Goal: Task Accomplishment & Management: Manage account settings

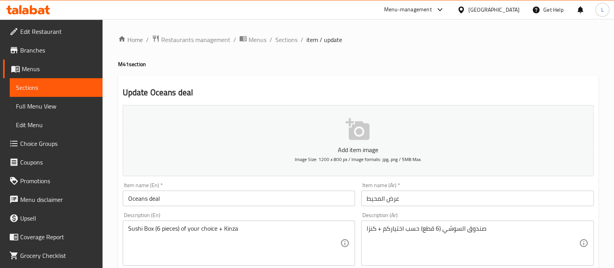
click at [61, 80] on link "Sections" at bounding box center [56, 87] width 93 height 19
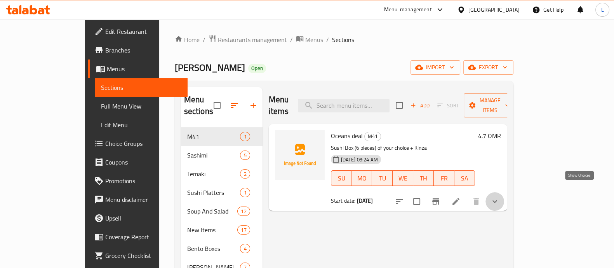
click at [500, 197] on icon "show more" at bounding box center [494, 201] width 9 height 9
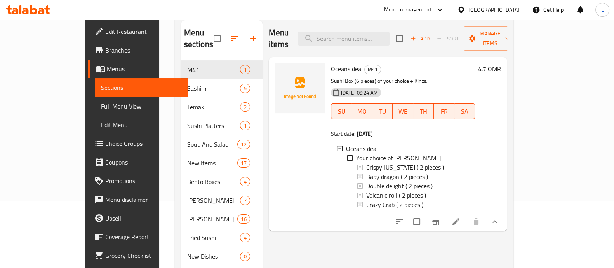
scroll to position [1, 0]
click at [105, 140] on span "Choice Groups" at bounding box center [143, 143] width 76 height 9
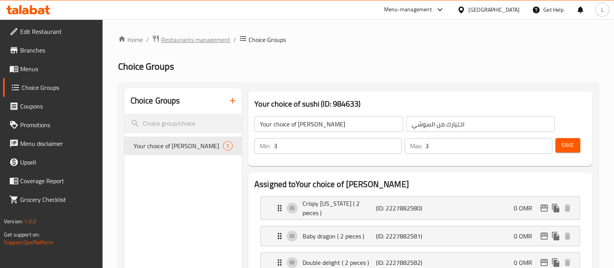
click at [183, 38] on span "Restaurants management" at bounding box center [195, 39] width 69 height 9
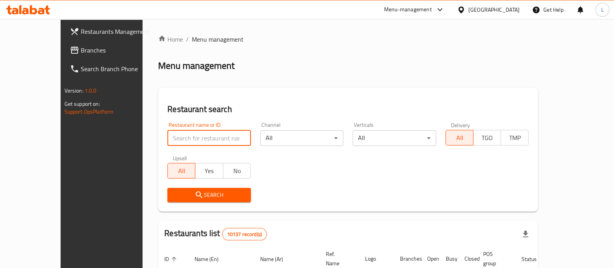
click at [213, 141] on input "search" at bounding box center [209, 138] width 84 height 16
type input "el barak"
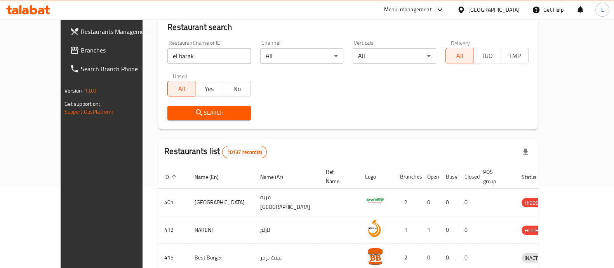
scroll to position [81, 0]
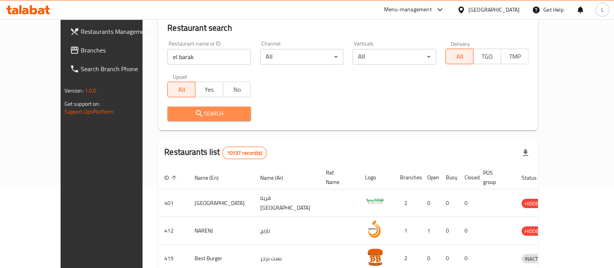
click at [207, 111] on span "Search" at bounding box center [209, 114] width 71 height 10
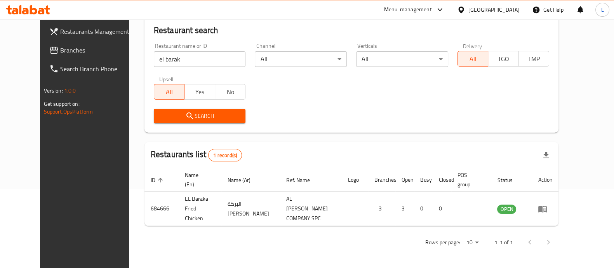
scroll to position [72, 0]
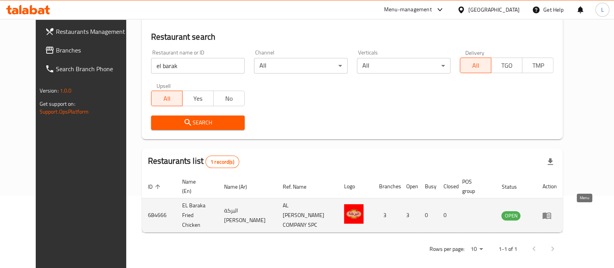
click at [551, 212] on icon "enhanced table" at bounding box center [547, 215] width 9 height 7
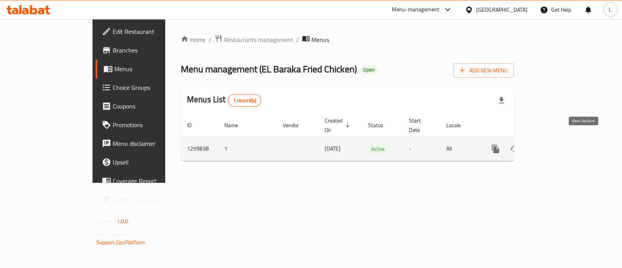
click at [555, 145] on icon "enhanced table" at bounding box center [551, 148] width 7 height 7
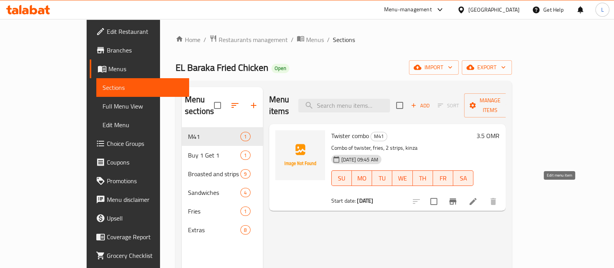
click at [478, 197] on icon at bounding box center [473, 201] width 9 height 9
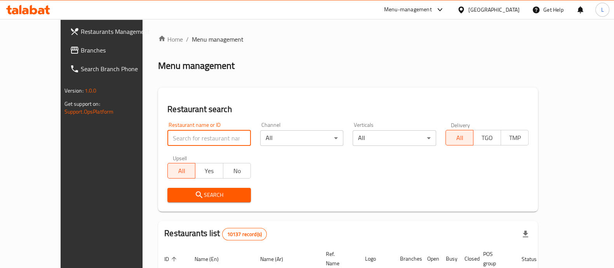
click at [216, 135] on input "search" at bounding box center [209, 138] width 84 height 16
type input "el barak"
click at [223, 193] on span "Search" at bounding box center [209, 195] width 71 height 10
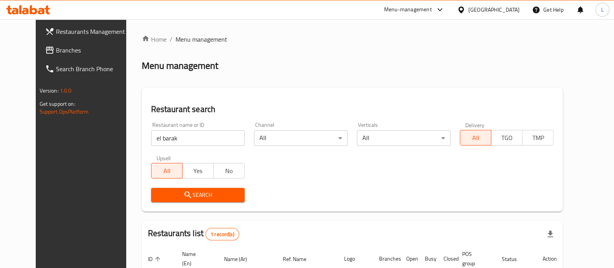
scroll to position [72, 0]
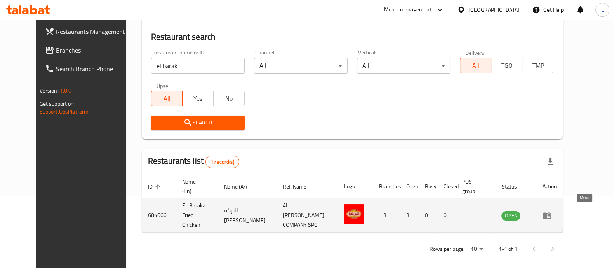
click at [552, 216] on icon "enhanced table" at bounding box center [546, 215] width 9 height 9
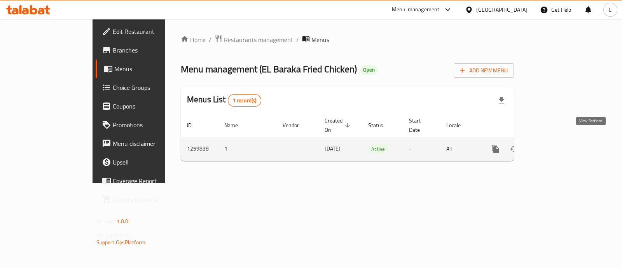
click at [555, 145] on icon "enhanced table" at bounding box center [551, 148] width 7 height 7
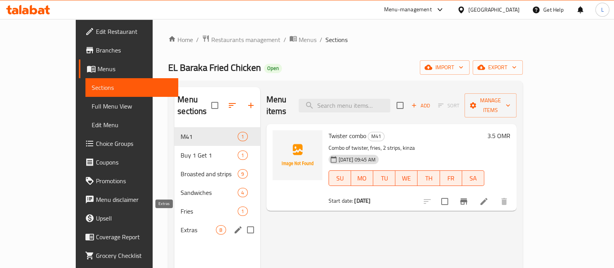
drag, startPoint x: 160, startPoint y: 218, endPoint x: 177, endPoint y: 220, distance: 16.8
click at [181, 225] on span "Extras" at bounding box center [198, 229] width 35 height 9
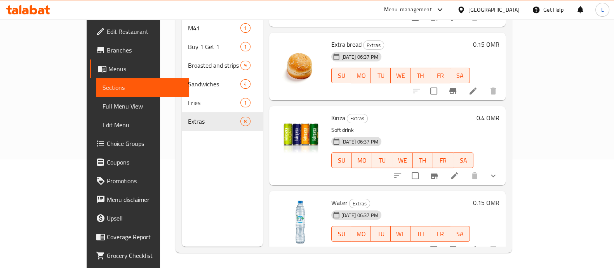
scroll to position [109, 0]
click at [107, 147] on span "Choice Groups" at bounding box center [145, 143] width 76 height 9
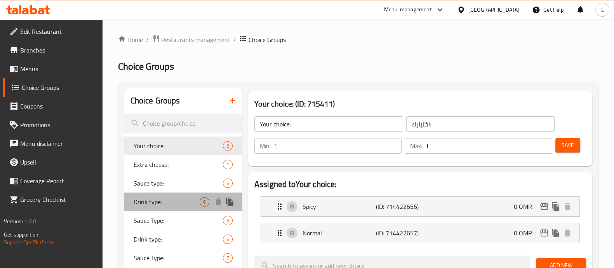
click at [148, 204] on span "Drink type:" at bounding box center [167, 201] width 66 height 9
type input "Drink type:"
type input "نوع المشروب:"
type input "2"
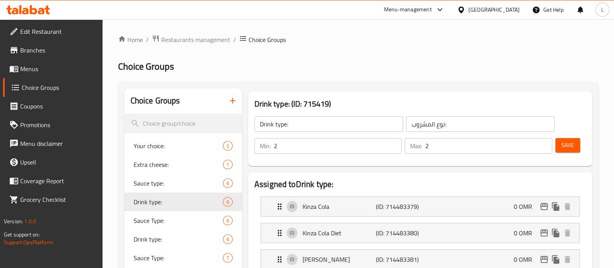
click at [270, 38] on span "Choice Groups" at bounding box center [267, 39] width 37 height 9
click at [30, 67] on span "Menus" at bounding box center [58, 68] width 76 height 9
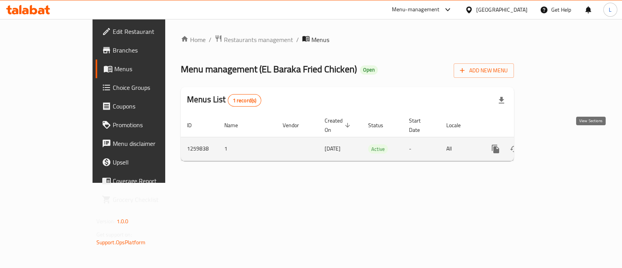
click at [556, 144] on icon "enhanced table" at bounding box center [551, 148] width 9 height 9
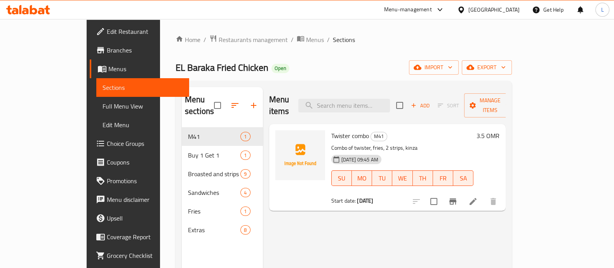
click at [478, 197] on icon at bounding box center [473, 201] width 9 height 9
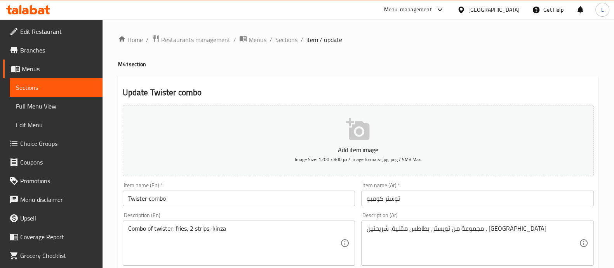
scroll to position [281, 0]
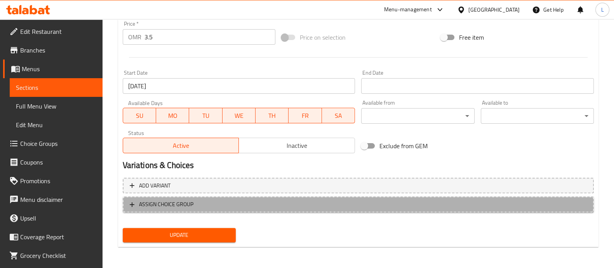
click at [243, 202] on span "ASSIGN CHOICE GROUP" at bounding box center [358, 204] width 457 height 10
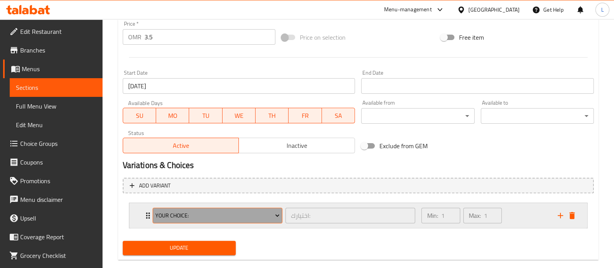
click at [231, 220] on button "Your choice:" at bounding box center [218, 215] width 130 height 16
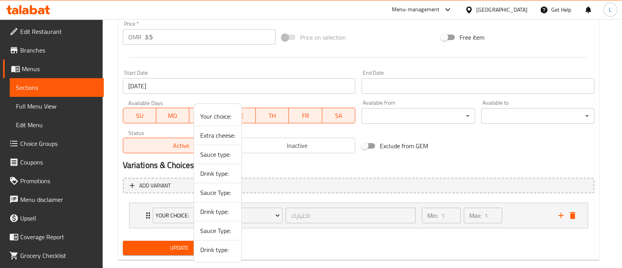
click at [211, 174] on span "Drink type:" at bounding box center [217, 173] width 35 height 9
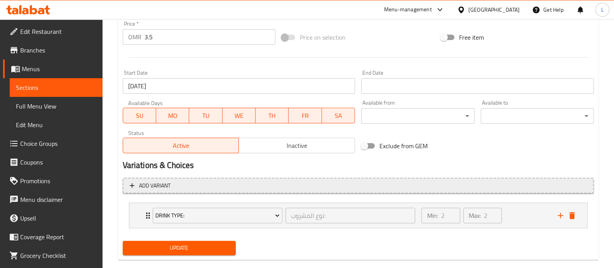
scroll to position [293, 0]
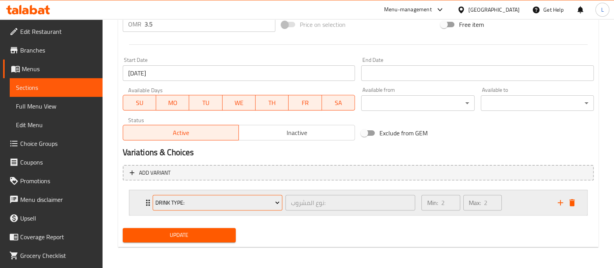
click at [199, 199] on span "Drink type:" at bounding box center [217, 203] width 124 height 10
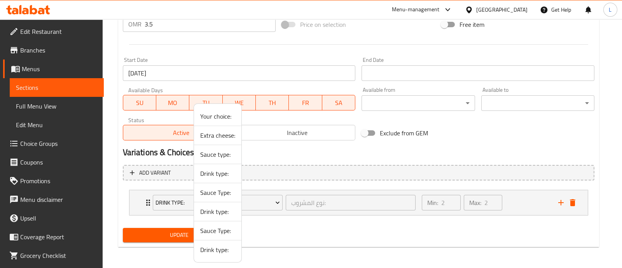
click at [217, 213] on span "Drink type:" at bounding box center [217, 211] width 35 height 9
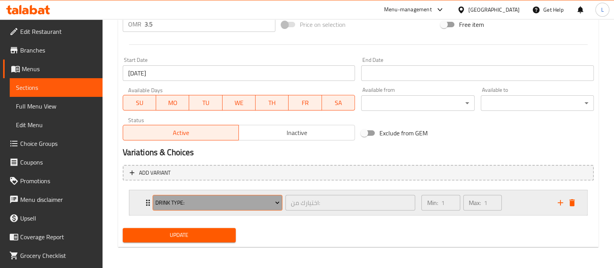
click at [270, 200] on span "Drink type:" at bounding box center [217, 203] width 124 height 10
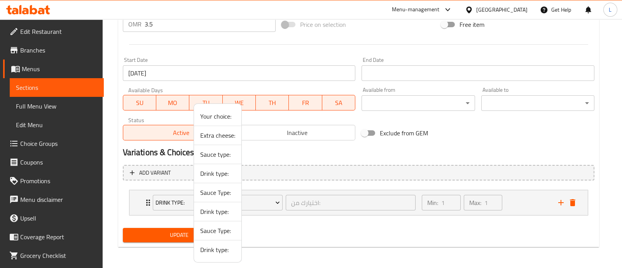
click at [316, 183] on div at bounding box center [311, 134] width 622 height 268
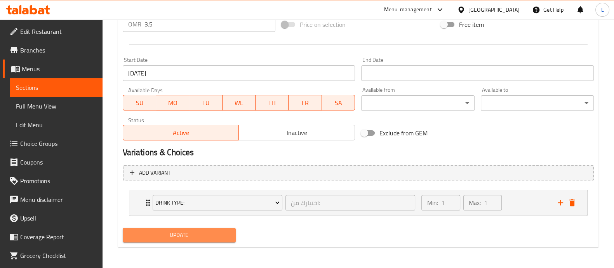
click at [192, 234] on span "Update" at bounding box center [179, 235] width 101 height 10
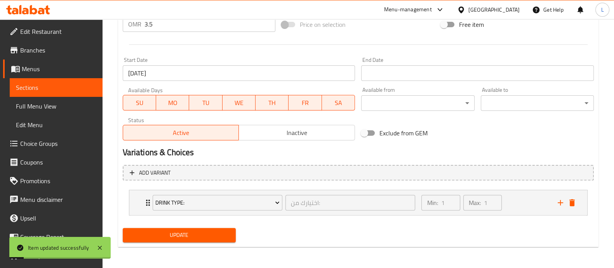
scroll to position [0, 0]
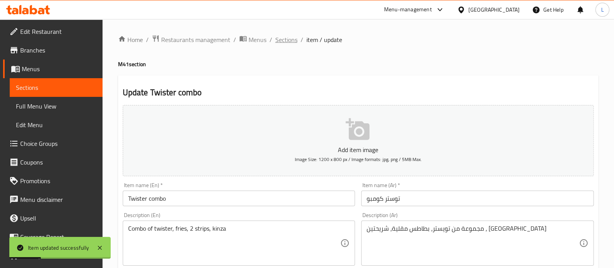
click at [290, 36] on span "Sections" at bounding box center [286, 39] width 22 height 9
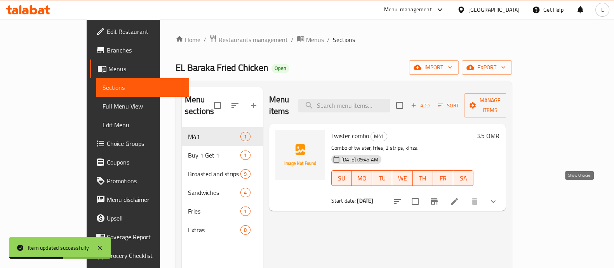
click at [498, 197] on icon "show more" at bounding box center [493, 201] width 9 height 9
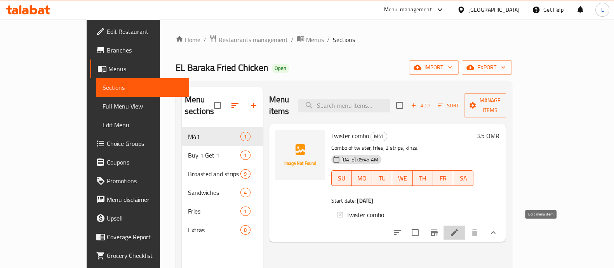
click at [458, 229] on icon at bounding box center [454, 232] width 7 height 7
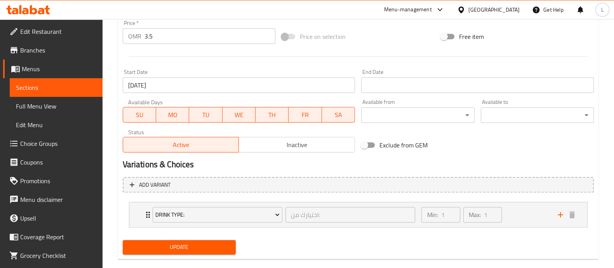
scroll to position [282, 0]
click at [309, 174] on div "Add variant Drink type: اختيارك من: ​ Min: 1 ​ Max: 1 ​ Kinza Cola (ID: 1508397…" at bounding box center [359, 204] width 478 height 63
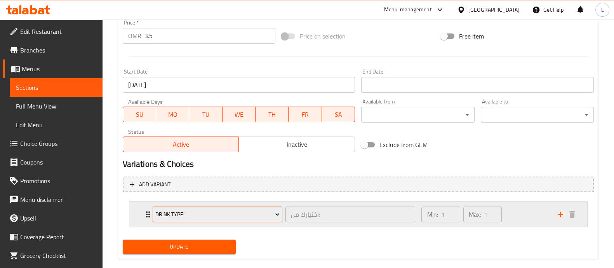
click at [235, 214] on span "Drink type:" at bounding box center [217, 214] width 124 height 10
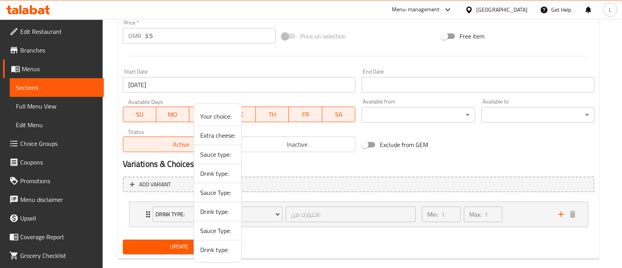
click at [215, 253] on span "Drink type:" at bounding box center [217, 249] width 35 height 9
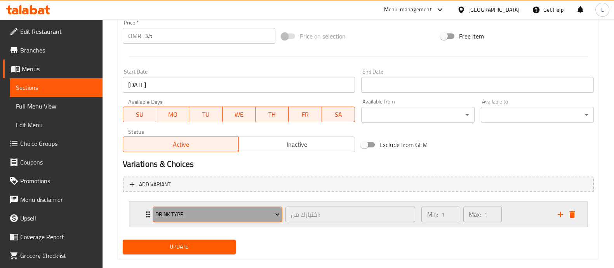
click at [255, 211] on span "Drink type:" at bounding box center [217, 214] width 124 height 10
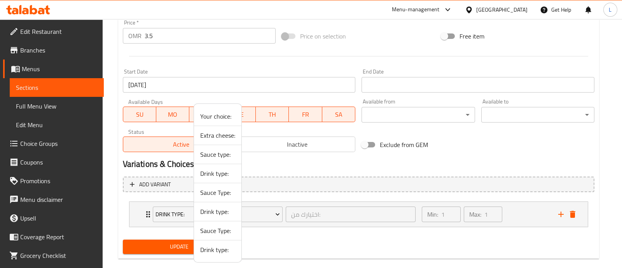
click at [218, 250] on span "Drink type:" at bounding box center [217, 249] width 35 height 9
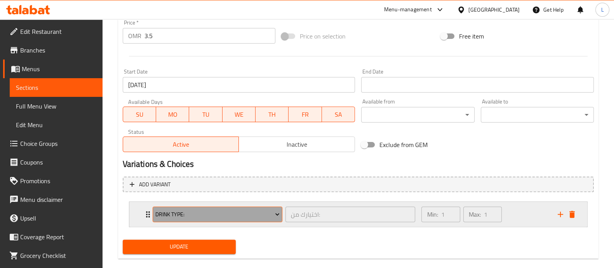
click at [262, 207] on button "Drink type:" at bounding box center [218, 214] width 130 height 16
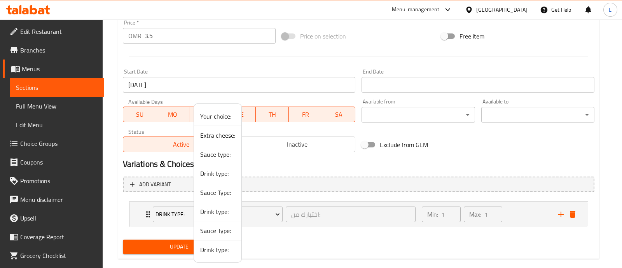
click at [218, 210] on span "Drink type:" at bounding box center [217, 211] width 35 height 9
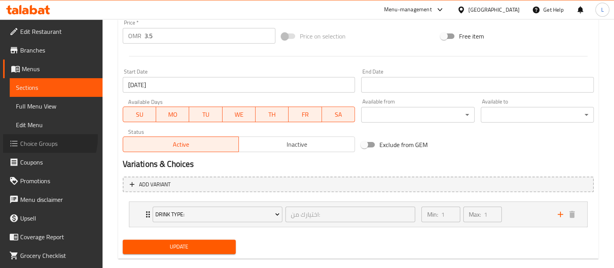
click at [41, 139] on span "Choice Groups" at bounding box center [58, 143] width 76 height 9
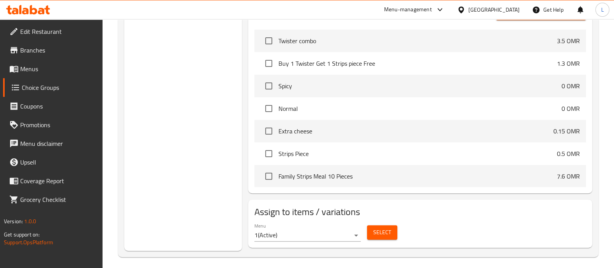
scroll to position [110, 0]
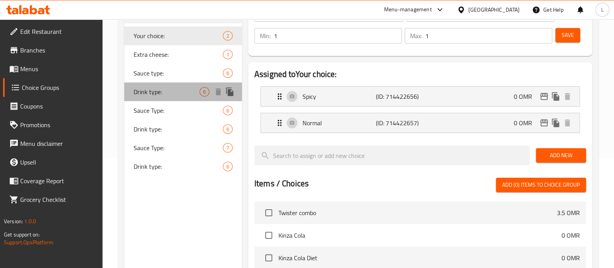
click at [155, 89] on span "Drink type:" at bounding box center [167, 91] width 66 height 9
type input "Drink type:"
type input "نوع المشروب:"
type input "2"
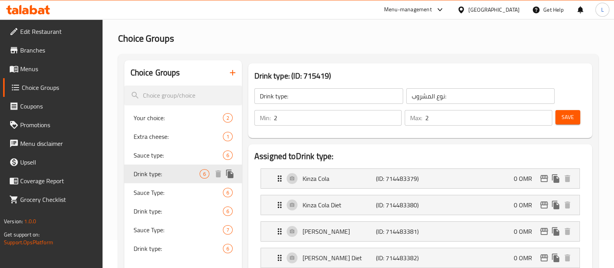
scroll to position [28, 0]
click at [288, 117] on input "2" at bounding box center [338, 118] width 128 height 16
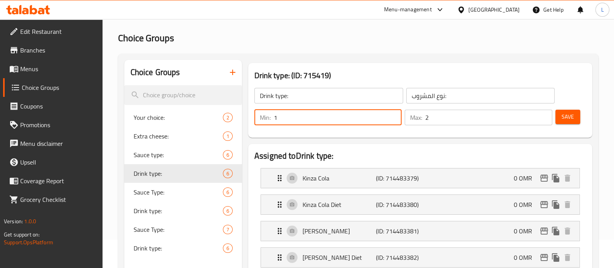
type input "1"
click at [451, 117] on input "2" at bounding box center [488, 118] width 127 height 16
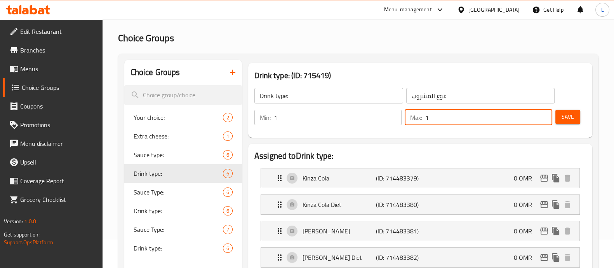
type input "1"
click at [289, 94] on input "Drink type:" at bounding box center [329, 96] width 149 height 16
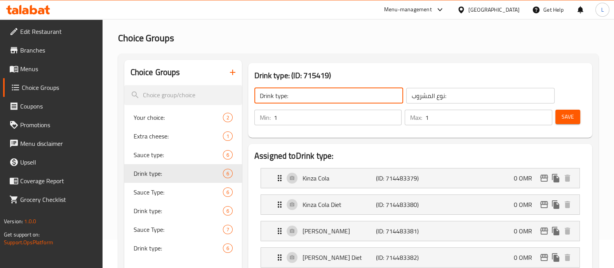
click at [286, 94] on input "Drink type:" at bounding box center [329, 96] width 149 height 16
click at [283, 96] on input "Drink type:" at bounding box center [329, 96] width 149 height 16
click at [282, 92] on input "Drink type:" at bounding box center [329, 96] width 149 height 16
type input "Drink type~:"
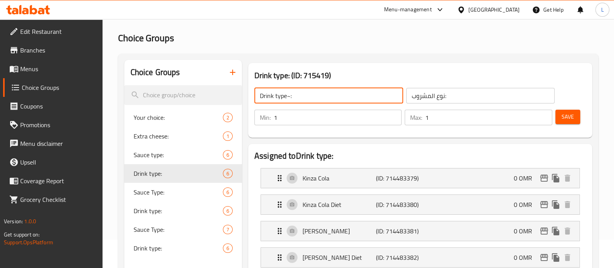
click at [572, 120] on span "Save" at bounding box center [568, 117] width 12 height 10
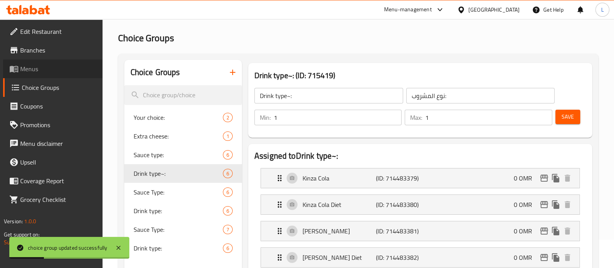
click at [35, 67] on span "Menus" at bounding box center [58, 68] width 76 height 9
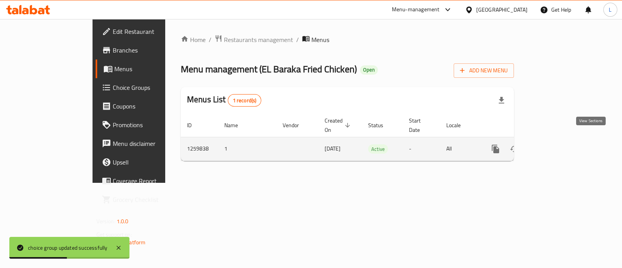
click at [556, 144] on icon "enhanced table" at bounding box center [551, 148] width 9 height 9
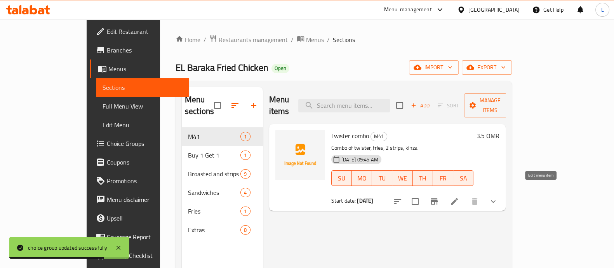
click at [458, 198] on icon at bounding box center [454, 201] width 7 height 7
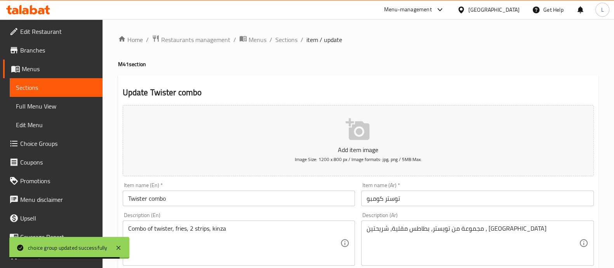
scroll to position [293, 0]
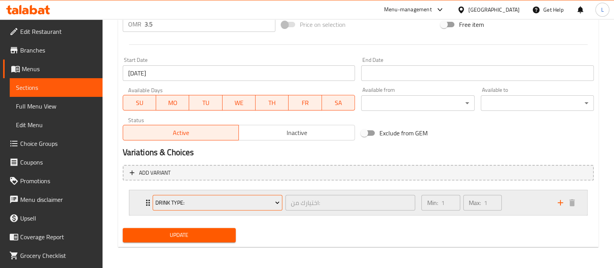
click at [276, 200] on icon "Expand" at bounding box center [278, 203] width 8 height 8
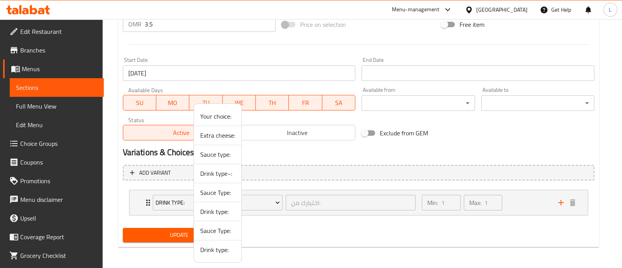
click at [206, 174] on span "Drink type~:" at bounding box center [217, 173] width 35 height 9
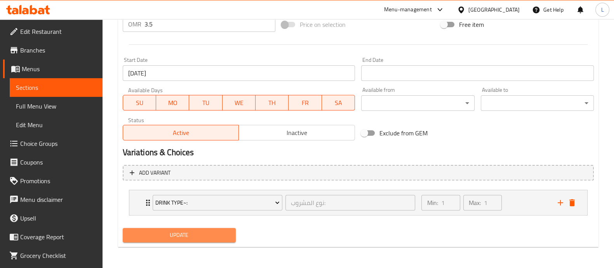
click at [178, 235] on span "Update" at bounding box center [179, 235] width 101 height 10
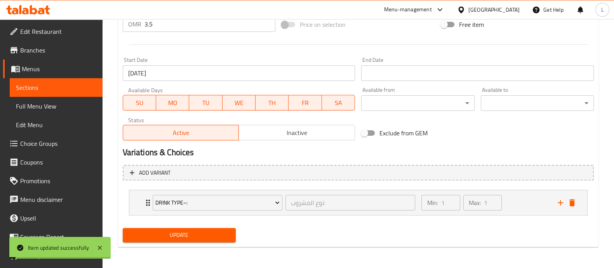
scroll to position [0, 0]
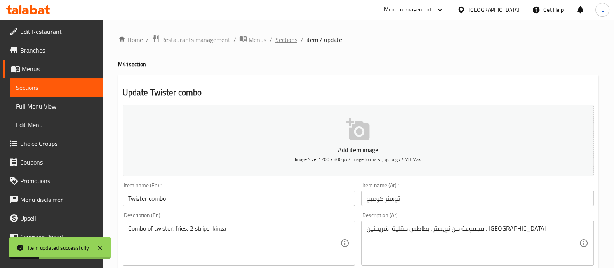
click at [286, 38] on span "Sections" at bounding box center [286, 39] width 22 height 9
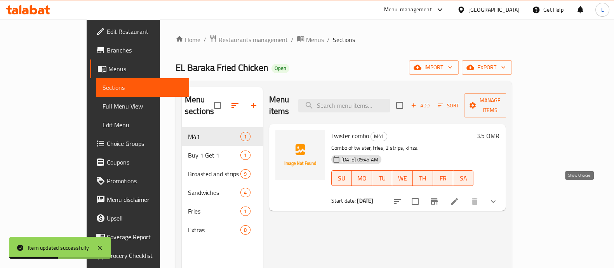
click at [498, 197] on icon "show more" at bounding box center [493, 201] width 9 height 9
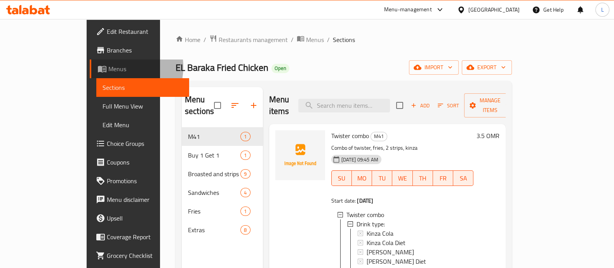
click at [108, 67] on span "Menus" at bounding box center [145, 68] width 75 height 9
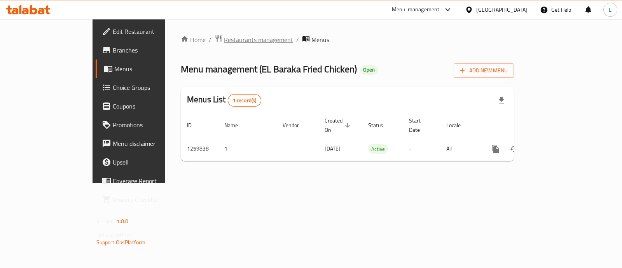
click at [224, 42] on span "Restaurants management" at bounding box center [258, 39] width 69 height 9
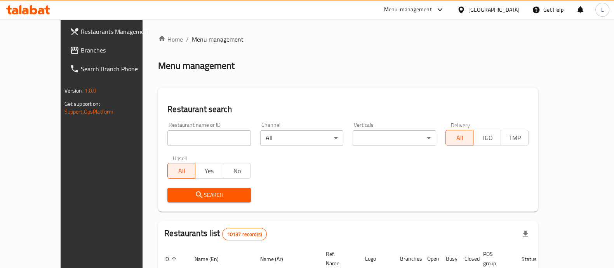
click at [192, 137] on input "search" at bounding box center [209, 138] width 84 height 16
type input "wasabi"
click at [184, 197] on span "Search" at bounding box center [209, 195] width 71 height 10
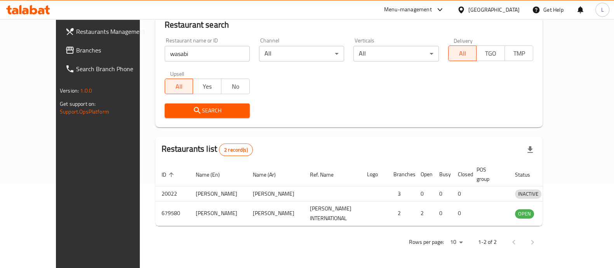
scroll to position [91, 0]
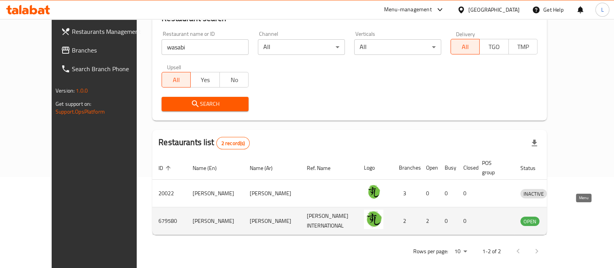
click at [572, 218] on icon "enhanced table" at bounding box center [567, 221] width 9 height 7
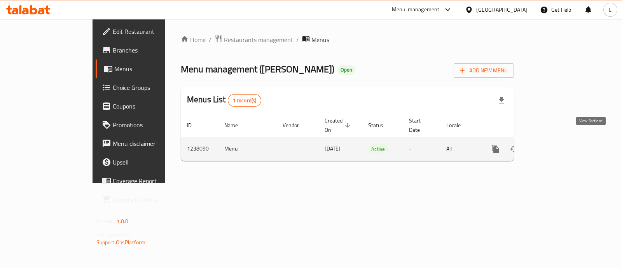
click at [555, 145] on icon "enhanced table" at bounding box center [551, 148] width 7 height 7
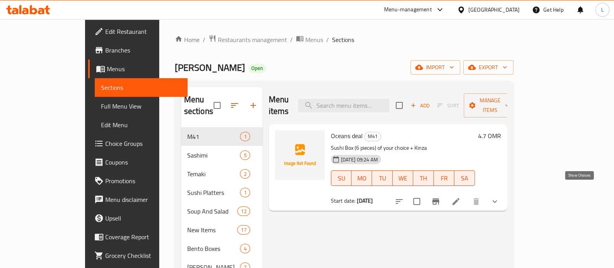
click at [500, 197] on icon "show more" at bounding box center [494, 201] width 9 height 9
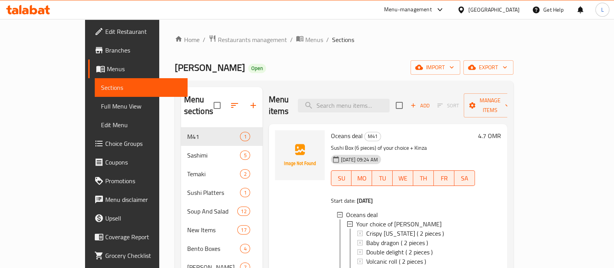
click at [105, 144] on span "Choice Groups" at bounding box center [143, 143] width 76 height 9
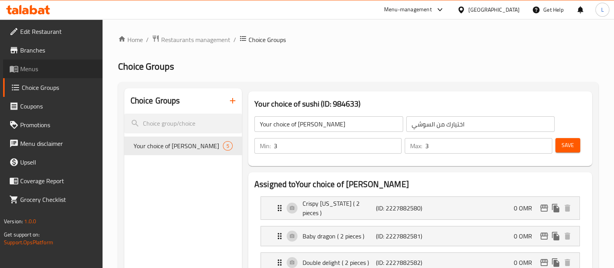
click at [40, 67] on span "Menus" at bounding box center [58, 68] width 76 height 9
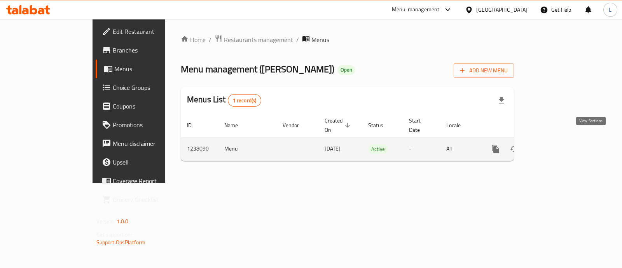
click at [556, 144] on icon "enhanced table" at bounding box center [551, 148] width 9 height 9
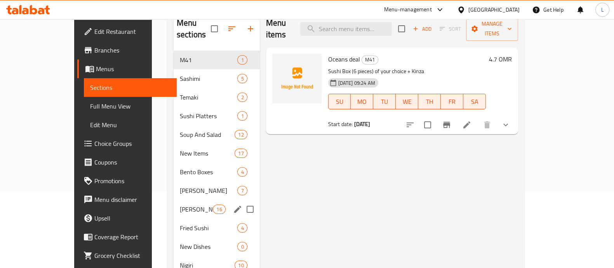
scroll to position [133, 0]
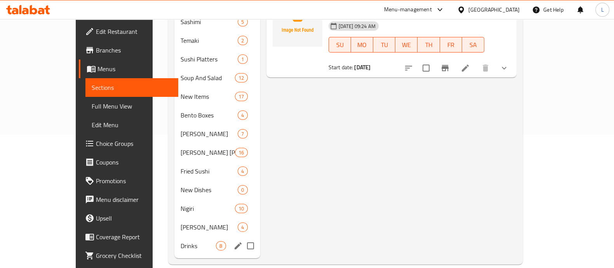
click at [175, 236] on div "Drinks 8" at bounding box center [216, 245] width 85 height 19
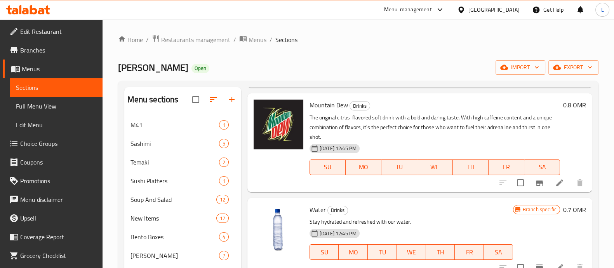
scroll to position [273, 0]
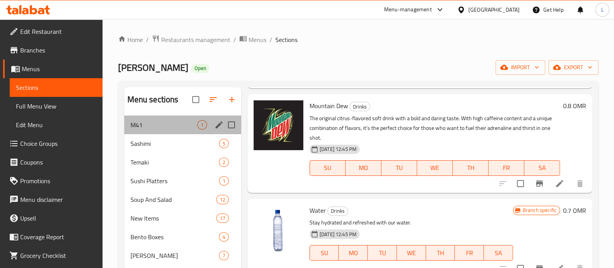
click at [146, 130] on div "M41 1" at bounding box center [182, 124] width 117 height 19
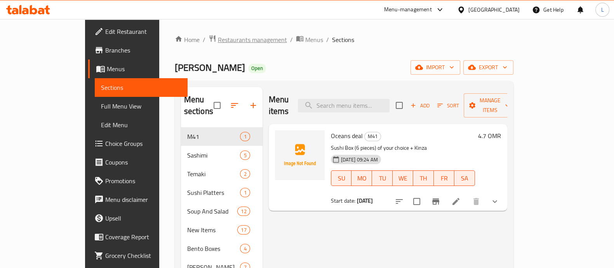
click at [218, 35] on span "Restaurants management" at bounding box center [252, 39] width 69 height 9
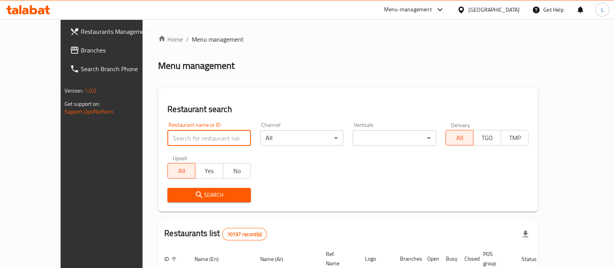
click at [183, 136] on input "search" at bounding box center [209, 138] width 84 height 16
type input "el barak"
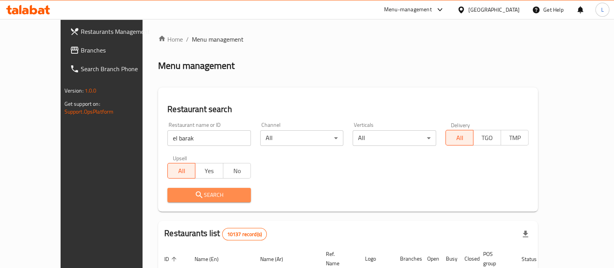
click at [188, 194] on span "Search" at bounding box center [209, 195] width 71 height 10
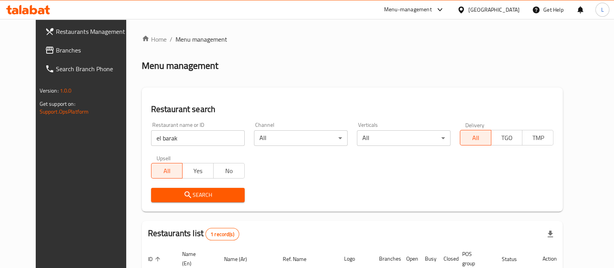
scroll to position [72, 0]
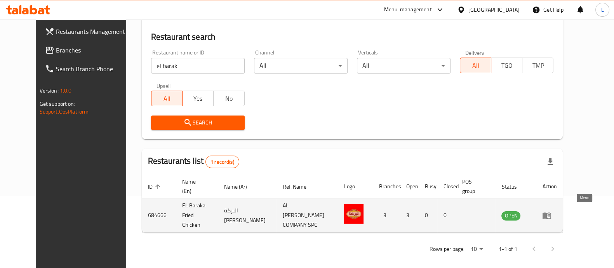
click at [552, 211] on icon "enhanced table" at bounding box center [546, 215] width 9 height 9
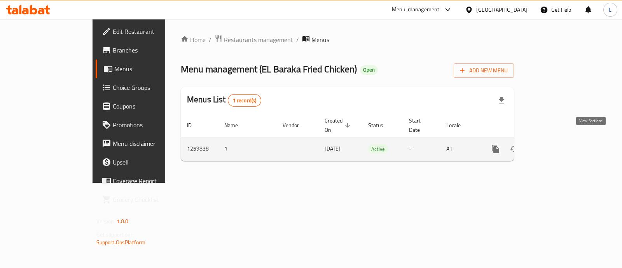
click at [556, 144] on icon "enhanced table" at bounding box center [551, 148] width 9 height 9
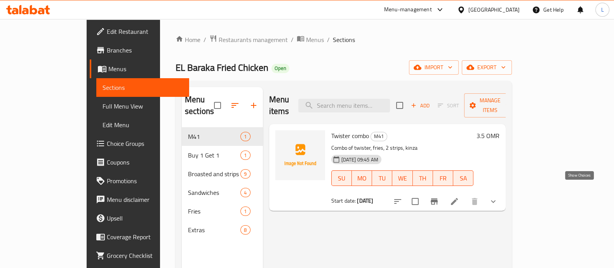
click at [496, 200] on icon "show more" at bounding box center [493, 201] width 5 height 3
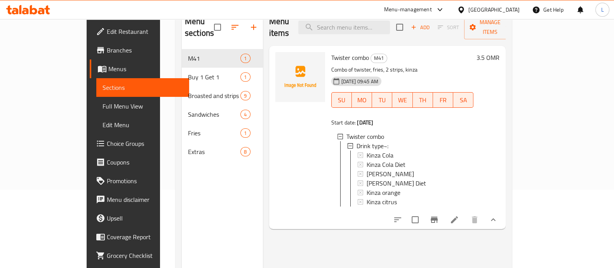
scroll to position [78, 0]
click at [458, 216] on icon at bounding box center [454, 219] width 7 height 7
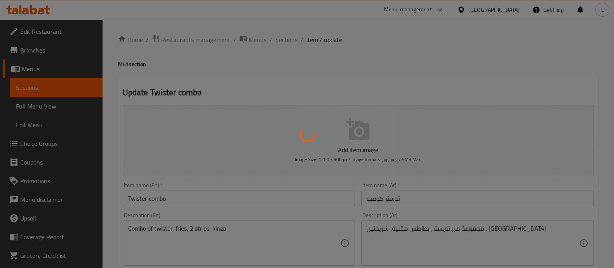
type input "نوع المشروب:"
type input "1"
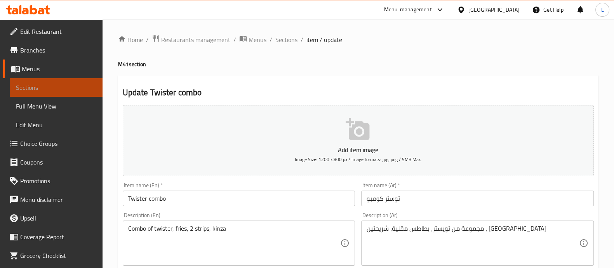
click at [65, 86] on span "Sections" at bounding box center [56, 87] width 80 height 9
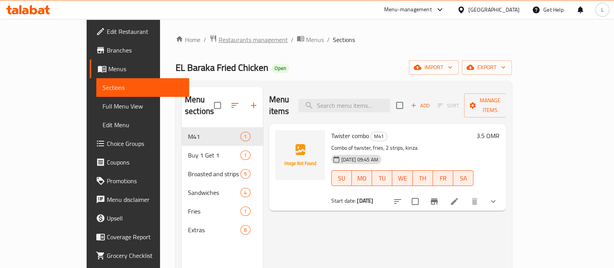
click at [219, 41] on span "Restaurants management" at bounding box center [253, 39] width 69 height 9
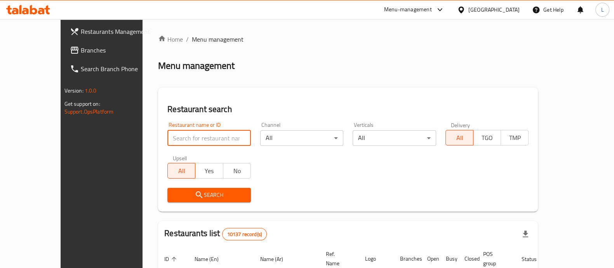
click at [197, 132] on input "search" at bounding box center [209, 138] width 84 height 16
type input "wasabi"
click at [174, 195] on span "Search" at bounding box center [209, 195] width 71 height 10
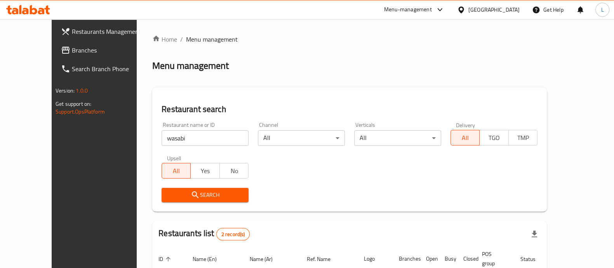
scroll to position [91, 0]
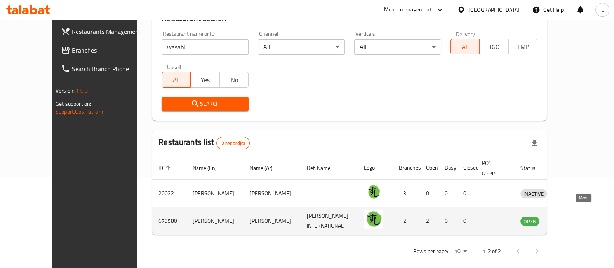
click at [572, 218] on icon "enhanced table" at bounding box center [567, 221] width 9 height 7
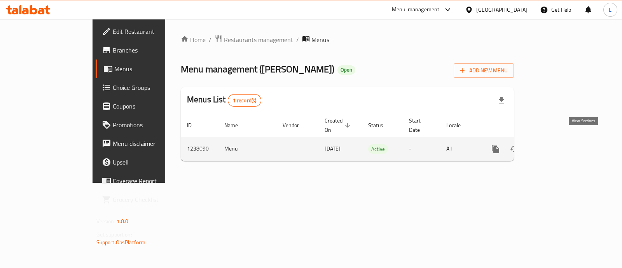
click at [561, 140] on link "enhanced table" at bounding box center [551, 148] width 19 height 19
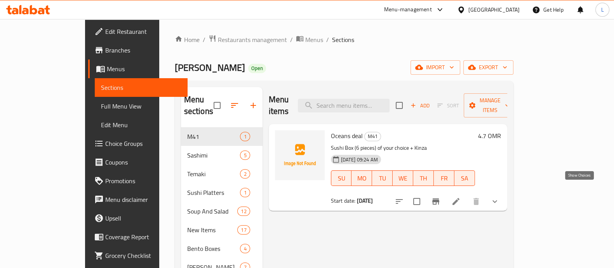
click at [500, 197] on icon "show more" at bounding box center [494, 201] width 9 height 9
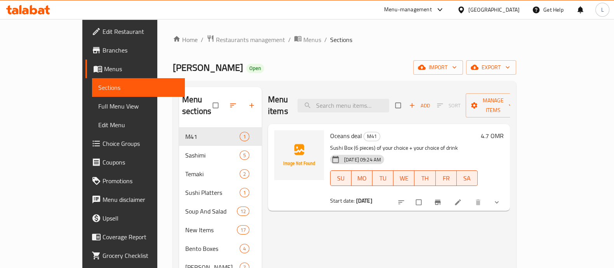
click at [501, 198] on icon "show more" at bounding box center [497, 202] width 8 height 8
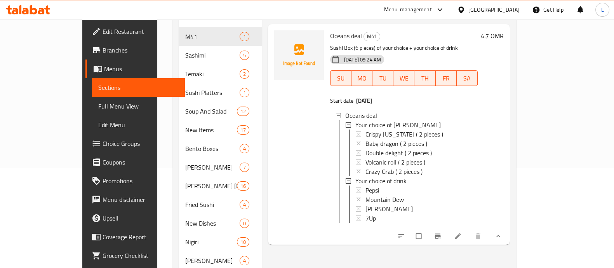
click at [504, 107] on div "4.7 OMR" at bounding box center [491, 134] width 26 height 208
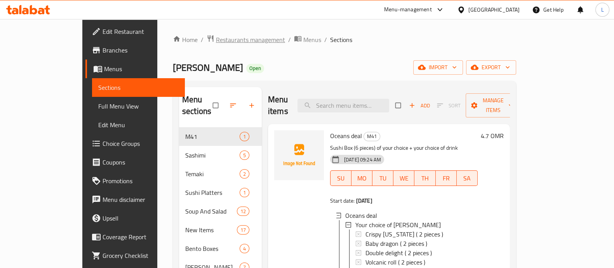
click at [216, 39] on span "Restaurants management" at bounding box center [250, 39] width 69 height 9
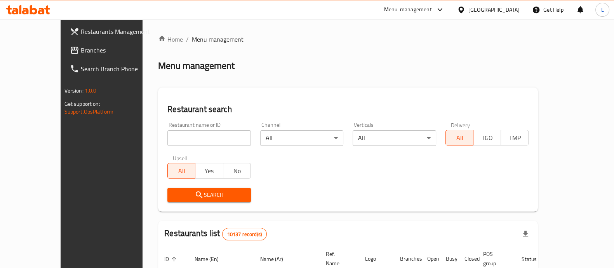
click at [172, 139] on input "search" at bounding box center [209, 138] width 84 height 16
type input "wasabi"
click at [181, 197] on span "Search" at bounding box center [209, 195] width 71 height 10
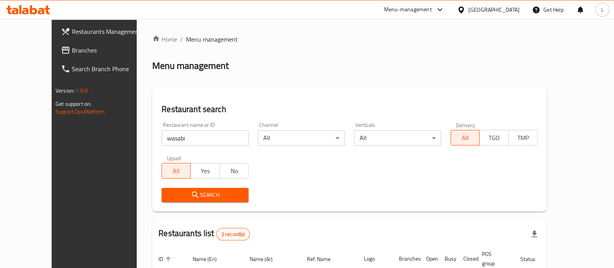
scroll to position [91, 0]
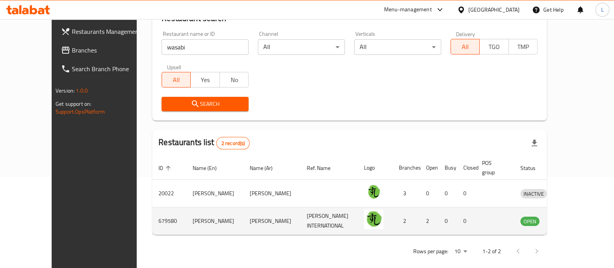
click at [570, 220] on icon "enhanced table" at bounding box center [569, 221] width 3 height 3
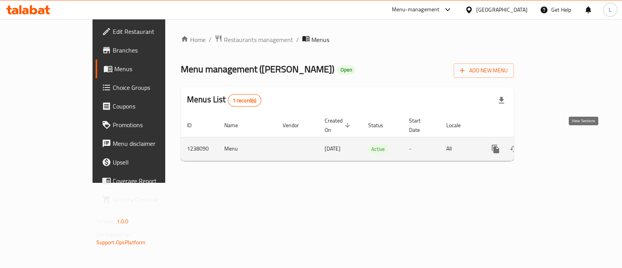
click at [556, 144] on icon "enhanced table" at bounding box center [551, 148] width 9 height 9
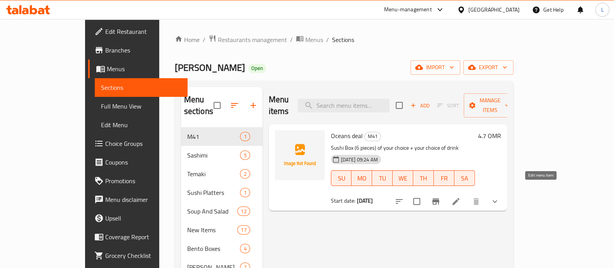
click at [460, 198] on icon at bounding box center [456, 201] width 7 height 7
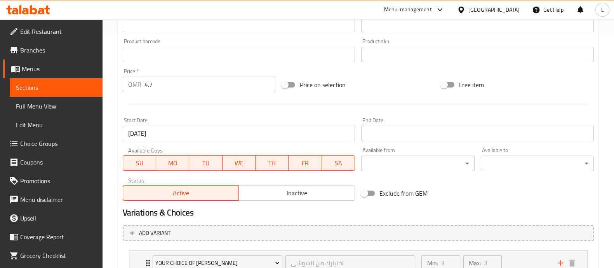
scroll to position [241, 0]
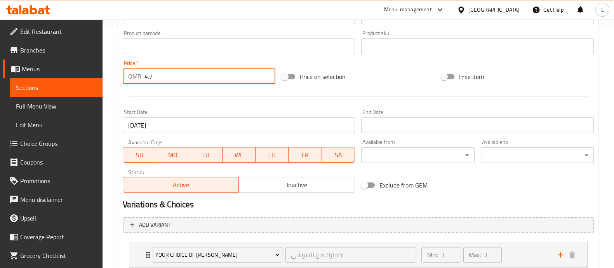
click at [161, 77] on input "4.7" at bounding box center [210, 76] width 131 height 16
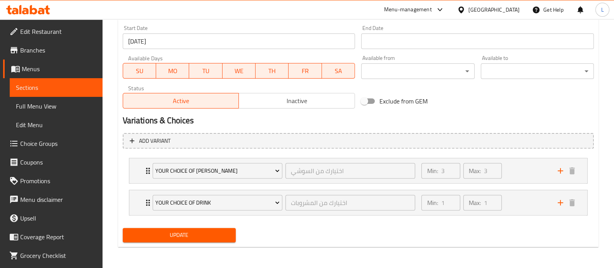
scroll to position [325, 0]
type input "4.5"
click at [199, 231] on span "Update" at bounding box center [179, 235] width 101 height 10
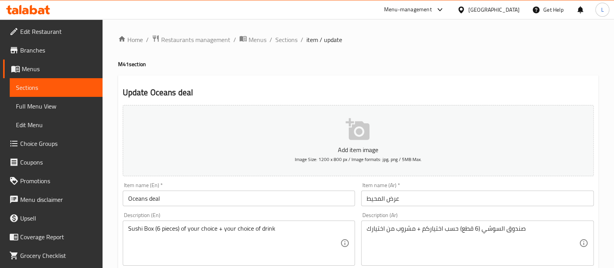
click at [47, 91] on span "Sections" at bounding box center [56, 87] width 80 height 9
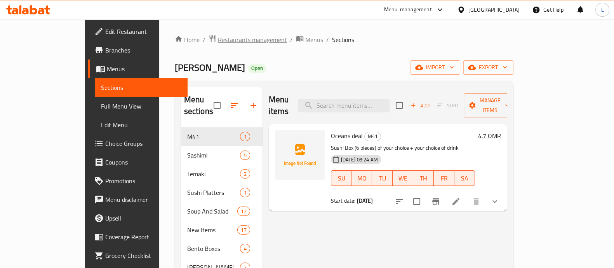
click at [218, 42] on span "Restaurants management" at bounding box center [252, 39] width 69 height 9
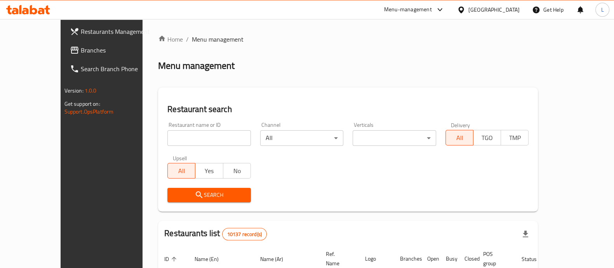
click at [180, 142] on input "search" at bounding box center [209, 138] width 84 height 16
type input "el barak"
click at [218, 195] on span "Search" at bounding box center [209, 195] width 71 height 10
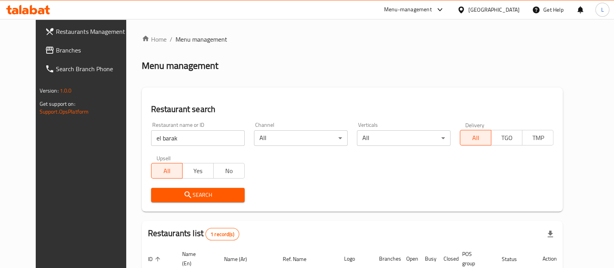
scroll to position [72, 0]
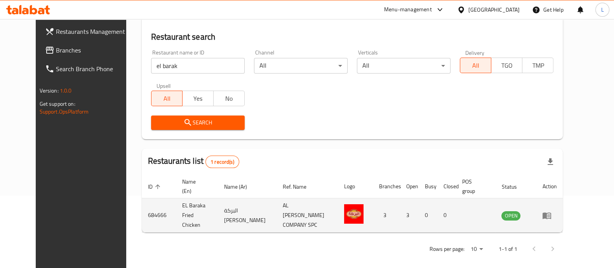
click at [551, 212] on icon "enhanced table" at bounding box center [547, 215] width 9 height 7
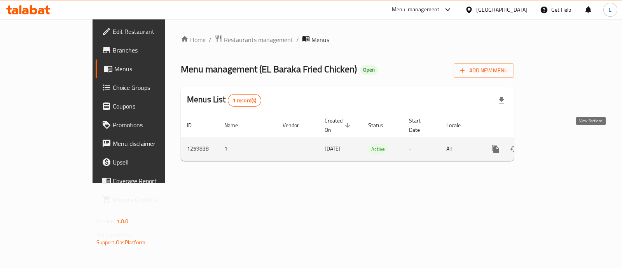
click at [556, 144] on icon "enhanced table" at bounding box center [551, 148] width 9 height 9
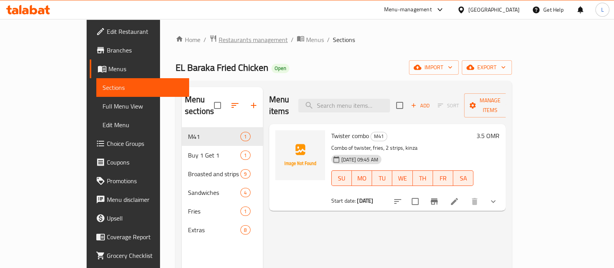
click at [219, 43] on span "Restaurants management" at bounding box center [253, 39] width 69 height 9
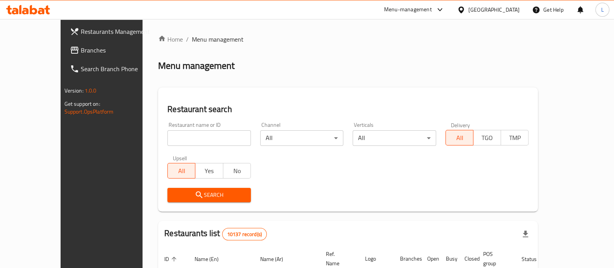
click at [179, 141] on input "search" at bounding box center [209, 138] width 84 height 16
type input "pizza lover"
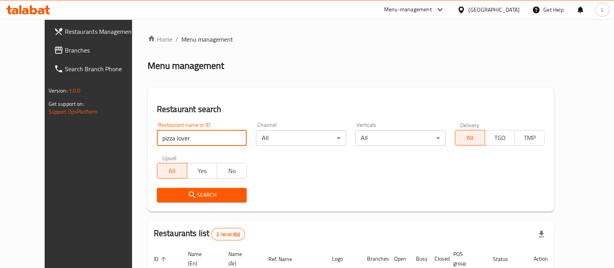
scroll to position [100, 0]
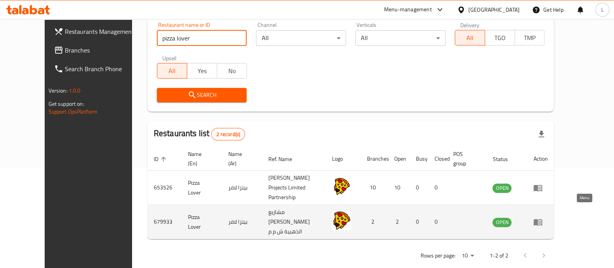
click at [541, 221] on icon "enhanced table" at bounding box center [540, 222] width 3 height 3
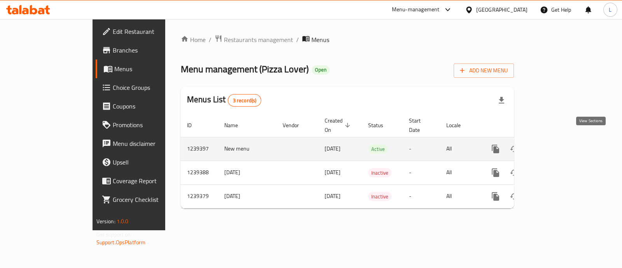
click at [556, 144] on icon "enhanced table" at bounding box center [551, 148] width 9 height 9
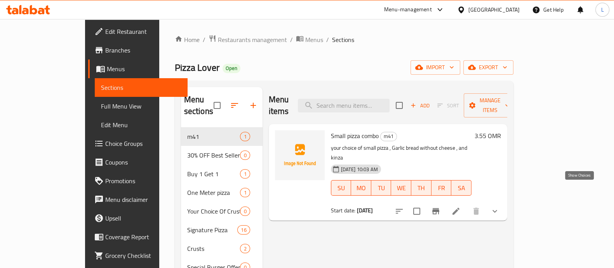
click at [500, 206] on icon "show more" at bounding box center [494, 210] width 9 height 9
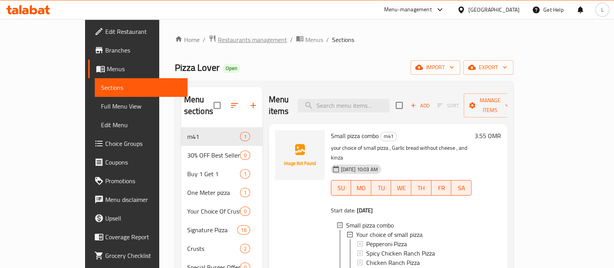
click at [218, 40] on span "Restaurants management" at bounding box center [252, 39] width 69 height 9
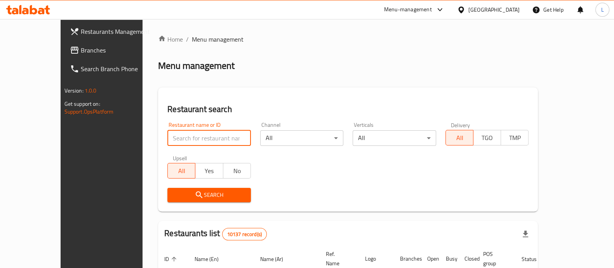
click at [198, 139] on input "search" at bounding box center [209, 138] width 84 height 16
type input "alabullah"
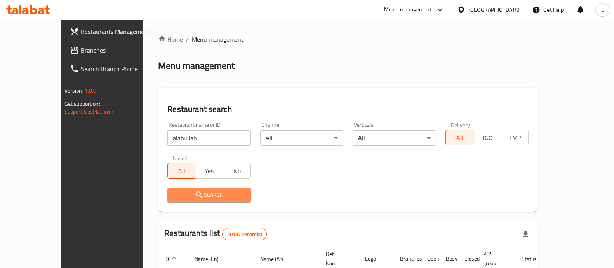
click at [195, 192] on icon "submit" at bounding box center [199, 194] width 9 height 9
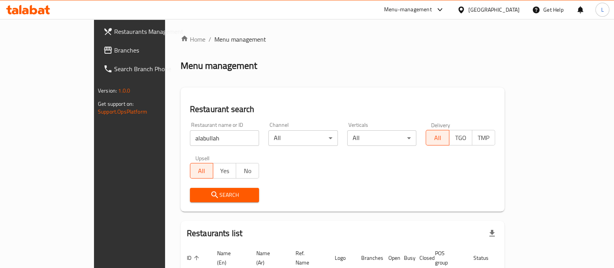
scroll to position [49, 0]
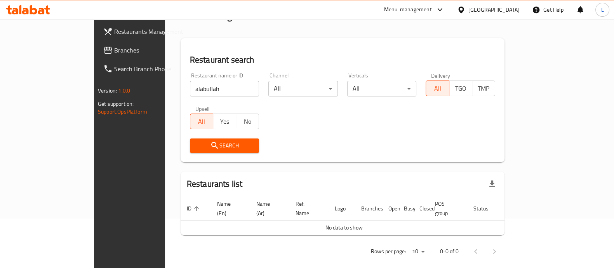
click at [210, 146] on icon "submit" at bounding box center [214, 145] width 9 height 9
click at [205, 92] on input "alabullah" at bounding box center [225, 89] width 70 height 16
click at [228, 89] on input "alabullah" at bounding box center [225, 89] width 70 height 16
type input "alabdalla"
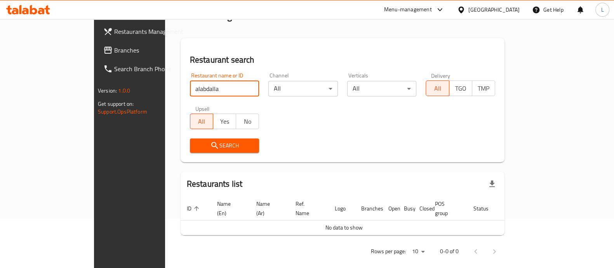
click button "Search" at bounding box center [225, 145] width 70 height 14
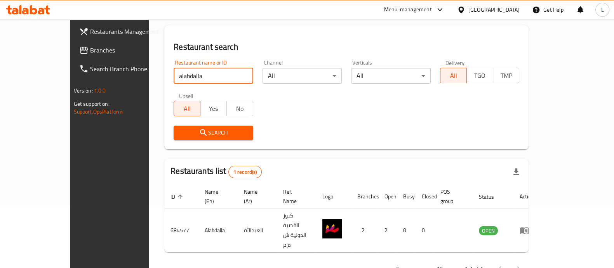
scroll to position [62, 0]
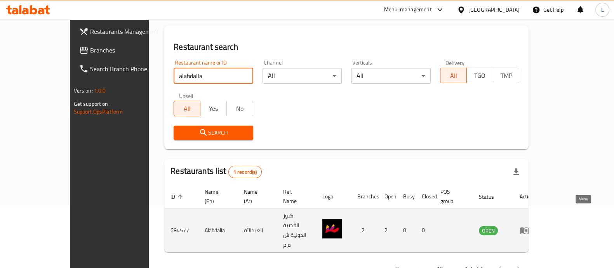
click at [529, 227] on icon "enhanced table" at bounding box center [524, 230] width 9 height 7
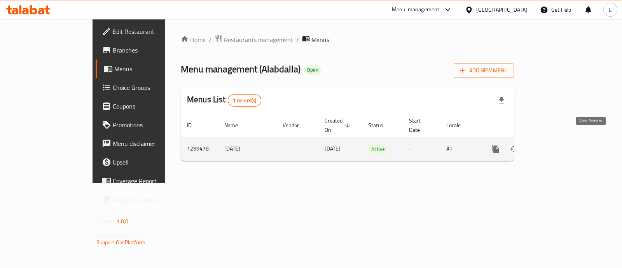
click at [556, 144] on icon "enhanced table" at bounding box center [551, 148] width 9 height 9
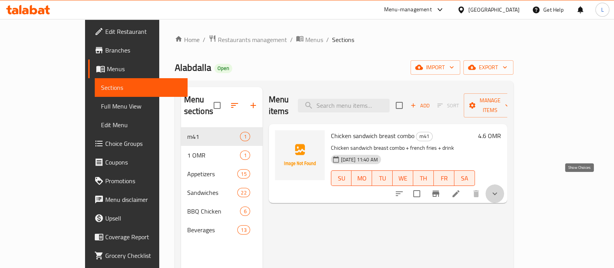
click at [500, 189] on icon "show more" at bounding box center [494, 193] width 9 height 9
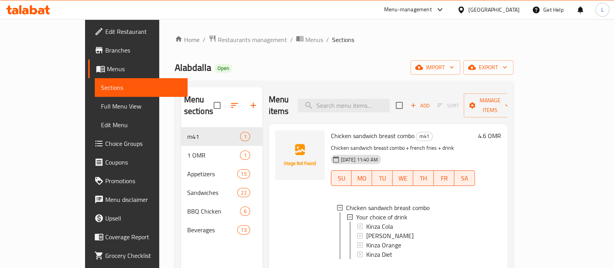
scroll to position [1, 0]
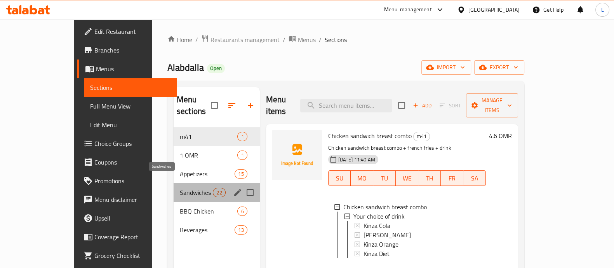
click at [185, 188] on span "Sandwiches" at bounding box center [196, 192] width 33 height 9
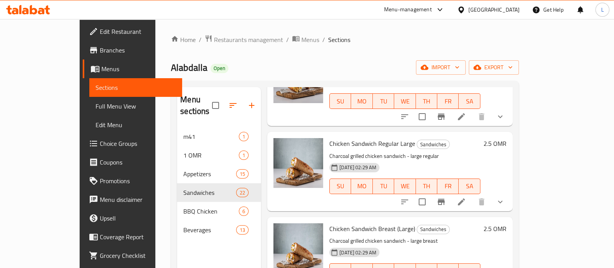
scroll to position [610, 0]
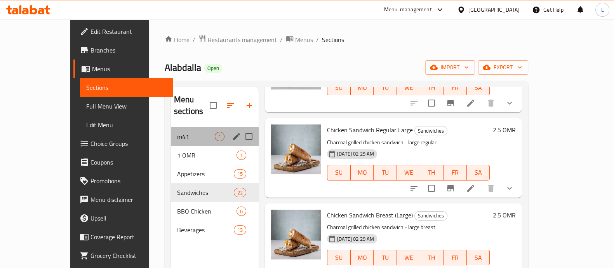
click at [171, 131] on div "m41 1" at bounding box center [215, 136] width 88 height 19
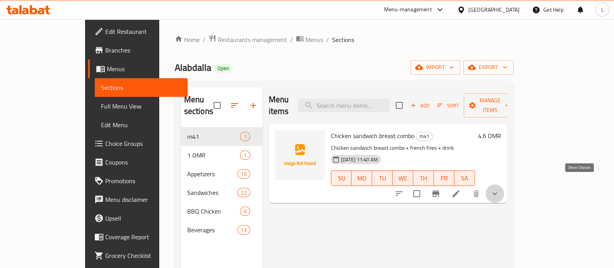
click at [500, 189] on icon "show more" at bounding box center [494, 193] width 9 height 9
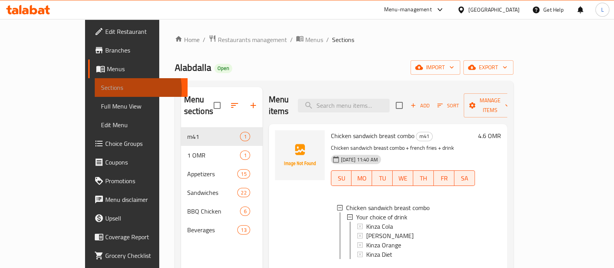
click at [101, 90] on span "Sections" at bounding box center [141, 87] width 80 height 9
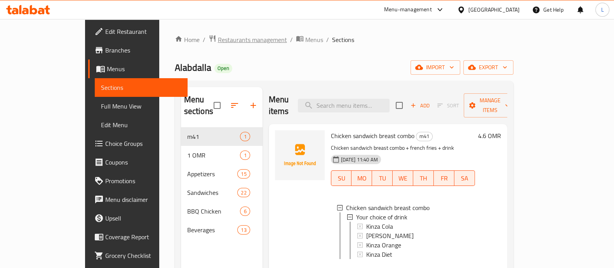
click at [218, 38] on span "Restaurants management" at bounding box center [252, 39] width 69 height 9
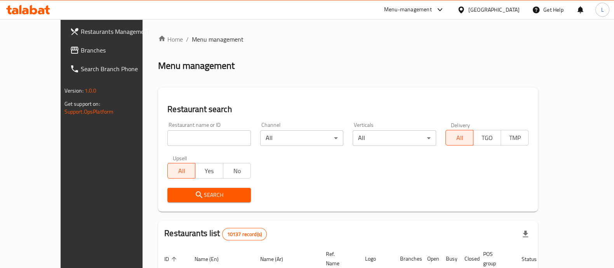
click at [197, 138] on input "search" at bounding box center [209, 138] width 84 height 16
paste input "Bin Issa Kitchin"
type input "Bin Issa Kitchin"
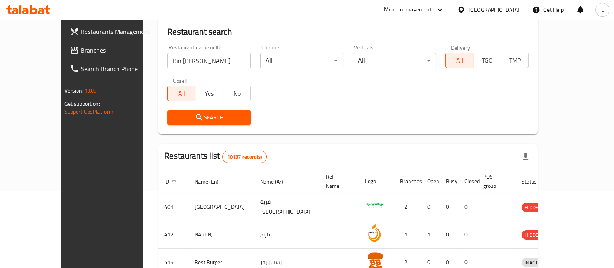
scroll to position [77, 0]
click at [174, 117] on span "Search" at bounding box center [209, 118] width 71 height 10
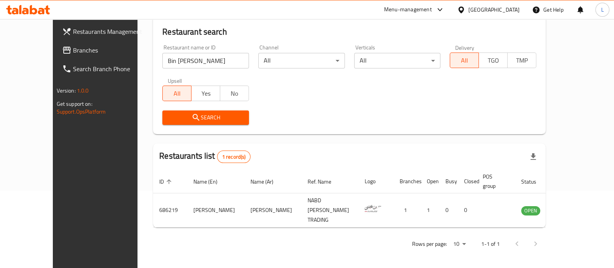
scroll to position [63, 0]
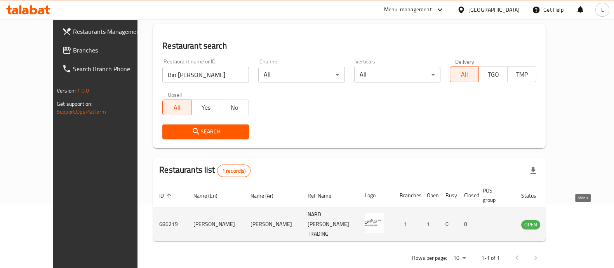
click at [571, 221] on icon "enhanced table" at bounding box center [567, 224] width 9 height 7
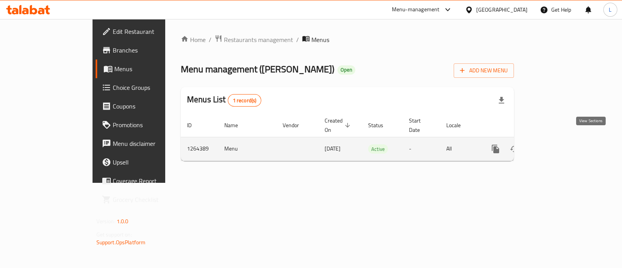
click at [556, 144] on icon "enhanced table" at bounding box center [551, 148] width 9 height 9
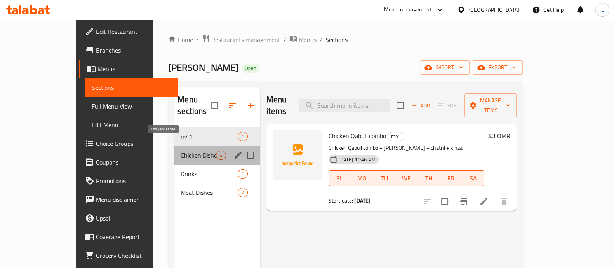
click at [181, 150] on span "Chicken Dishes" at bounding box center [198, 154] width 35 height 9
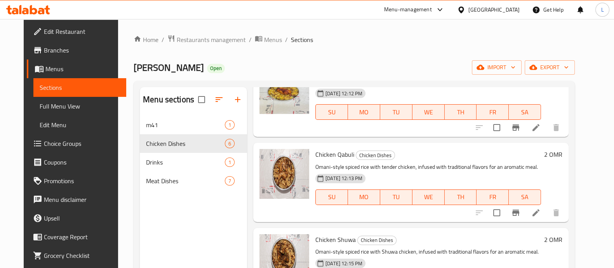
scroll to position [270, 0]
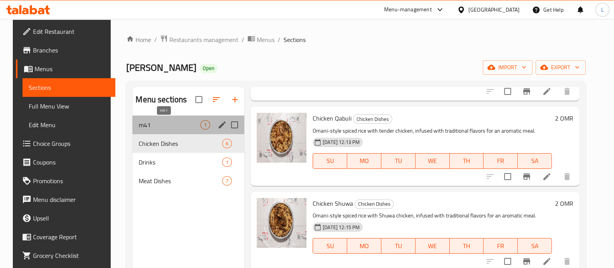
click at [165, 127] on span "m41" at bounding box center [170, 124] width 62 height 9
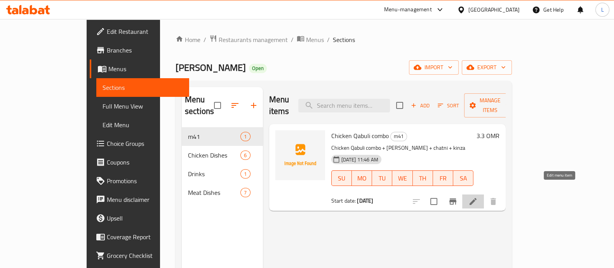
click at [477, 198] on icon at bounding box center [473, 201] width 7 height 7
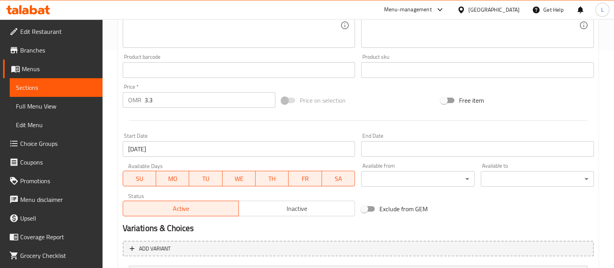
scroll to position [218, 0]
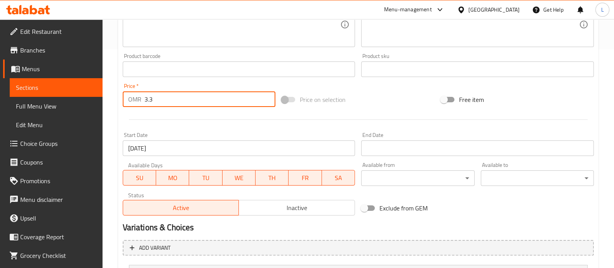
click at [154, 103] on input "3.3" at bounding box center [210, 99] width 131 height 16
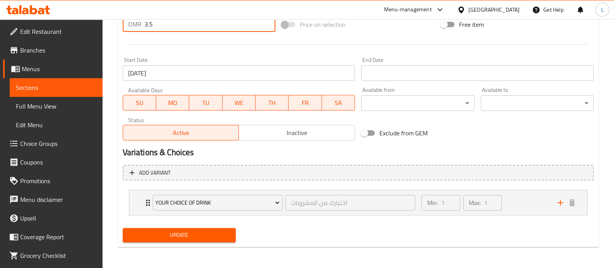
type input "3.5"
click at [170, 239] on span "Update" at bounding box center [179, 235] width 101 height 10
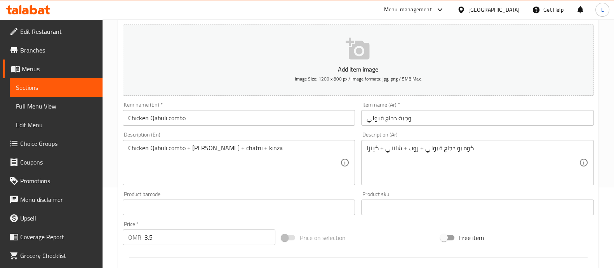
scroll to position [0, 0]
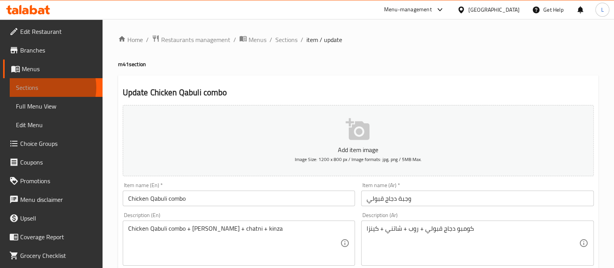
click at [42, 87] on span "Sections" at bounding box center [56, 87] width 80 height 9
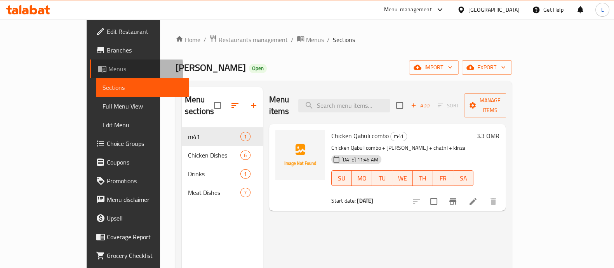
click at [108, 70] on span "Menus" at bounding box center [145, 68] width 75 height 9
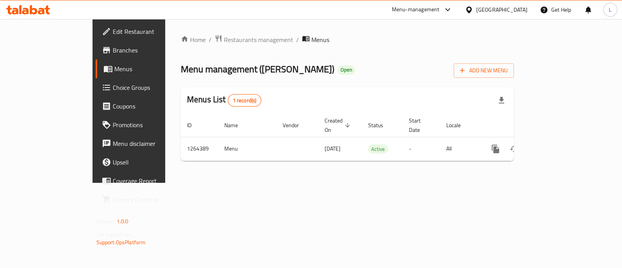
click at [224, 39] on span "Restaurants management" at bounding box center [258, 39] width 69 height 9
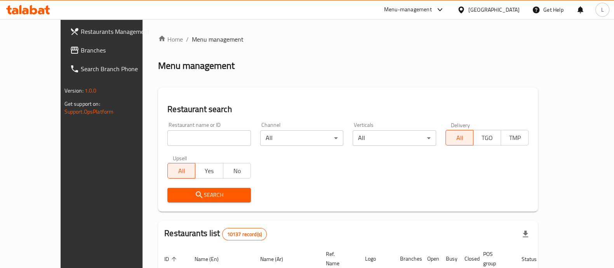
click at [196, 133] on input "search" at bounding box center [209, 138] width 84 height 16
type input "pizza lover"
click at [208, 186] on div "Search" at bounding box center [209, 195] width 93 height 24
click at [210, 190] on span "Search" at bounding box center [209, 195] width 71 height 10
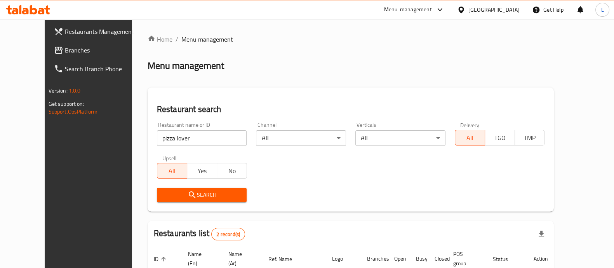
scroll to position [100, 0]
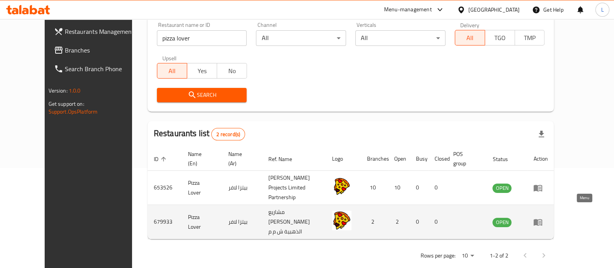
click at [543, 217] on icon "enhanced table" at bounding box center [537, 221] width 9 height 9
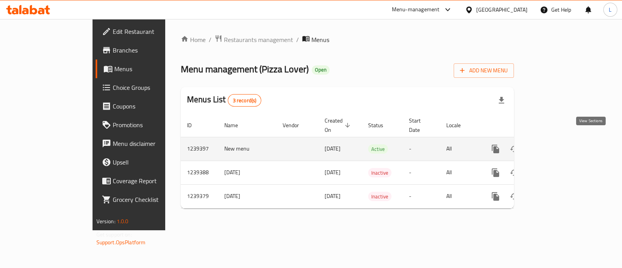
click at [556, 144] on icon "enhanced table" at bounding box center [551, 148] width 9 height 9
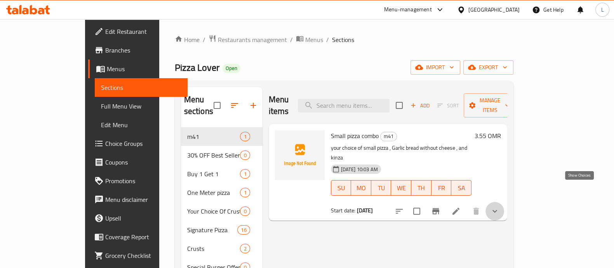
click at [500, 206] on icon "show more" at bounding box center [494, 210] width 9 height 9
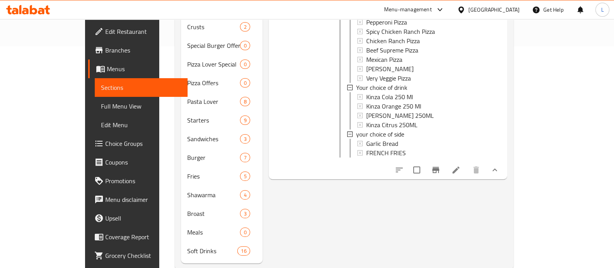
scroll to position [223, 0]
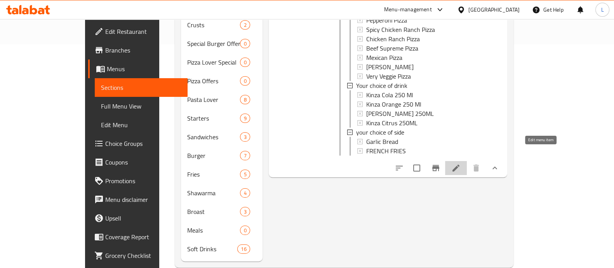
click at [461, 163] on icon at bounding box center [456, 167] width 9 height 9
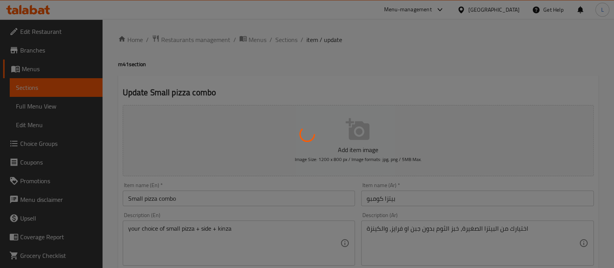
type input "اختيارك من البيتزا الصغيرة"
type input "1"
type input "اختيارك من المشروبات"
type input "1"
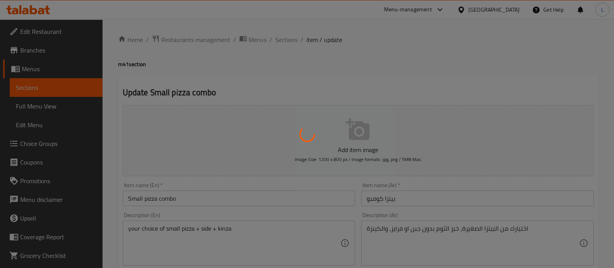
type input "1"
type input "مقبلات"
type input "1"
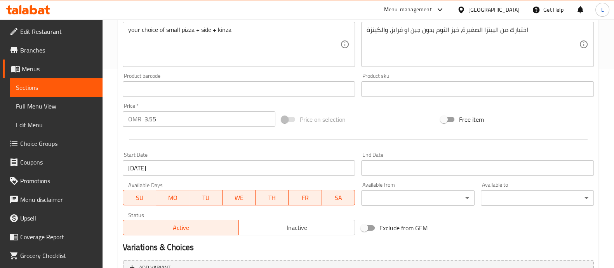
scroll to position [198, 0]
click at [169, 121] on input "3.55" at bounding box center [210, 120] width 131 height 16
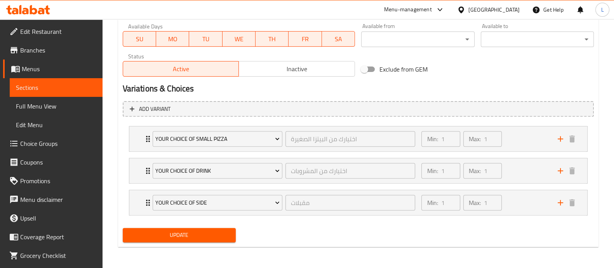
type input "3.5"
click at [225, 239] on button "Update" at bounding box center [179, 235] width 113 height 14
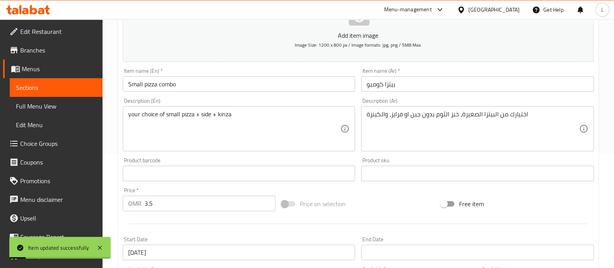
scroll to position [0, 0]
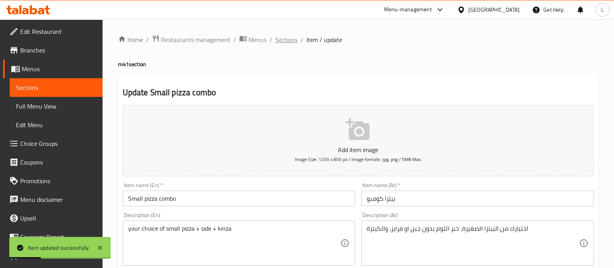
click at [293, 38] on span "Sections" at bounding box center [286, 39] width 22 height 9
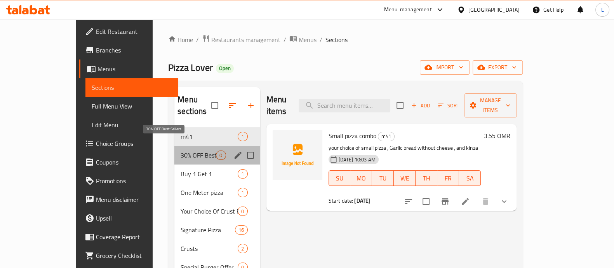
click at [181, 150] on span "30% OFF Best Sellers" at bounding box center [198, 154] width 35 height 9
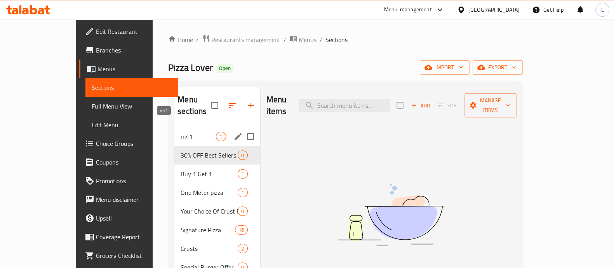
click at [181, 132] on span "m41" at bounding box center [198, 136] width 35 height 9
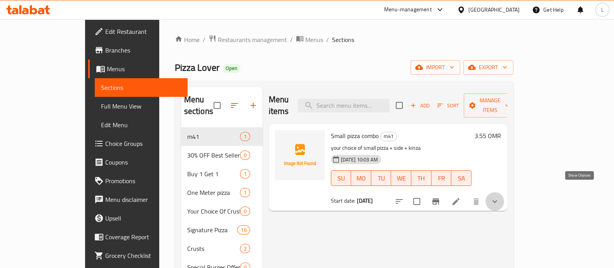
click at [500, 197] on icon "show more" at bounding box center [494, 201] width 9 height 9
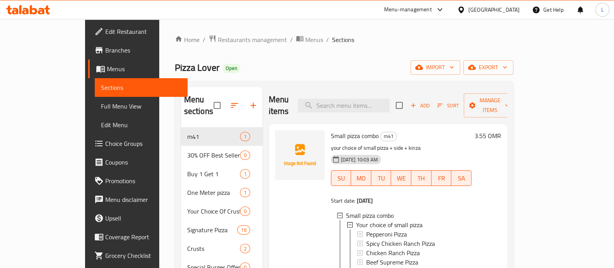
scroll to position [209, 0]
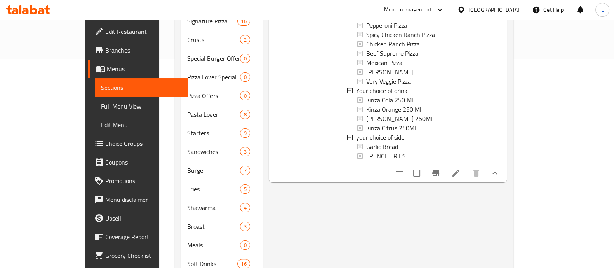
click at [507, 176] on div "Menu items Add Sort Manage items Small pizza combo m41 your choice of small piz…" at bounding box center [385, 76] width 245 height 397
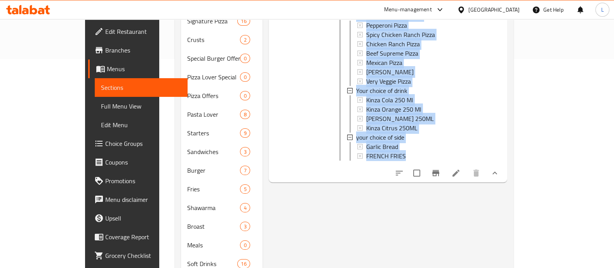
click at [467, 173] on li at bounding box center [456, 173] width 22 height 14
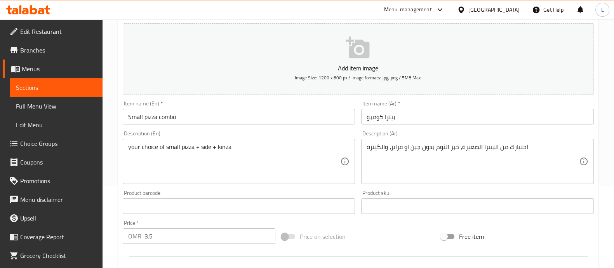
scroll to position [81, 0]
click at [161, 238] on input "3.5" at bounding box center [210, 236] width 131 height 16
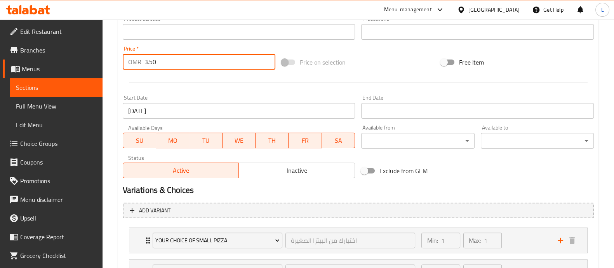
scroll to position [357, 0]
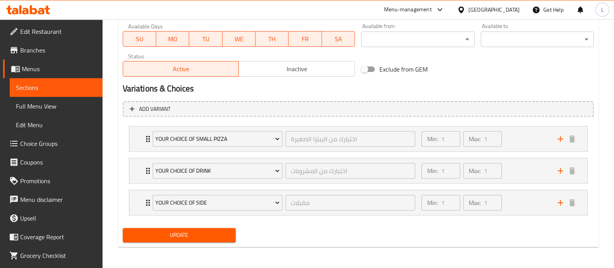
type input "3.50"
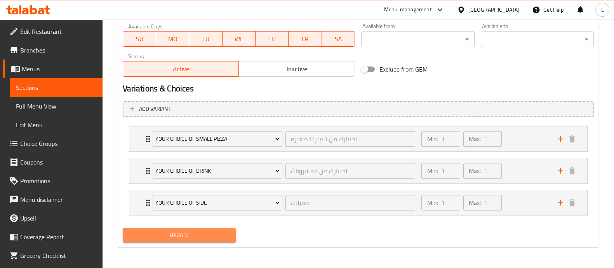
click at [173, 236] on span "Update" at bounding box center [179, 235] width 101 height 10
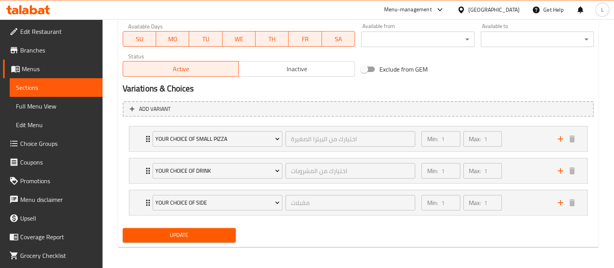
click at [39, 117] on link "Edit Menu" at bounding box center [56, 124] width 93 height 19
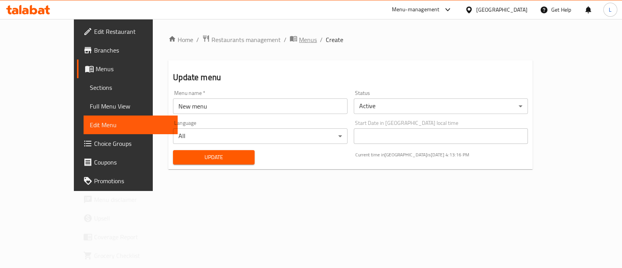
click at [299, 37] on span "Menus" at bounding box center [308, 39] width 18 height 9
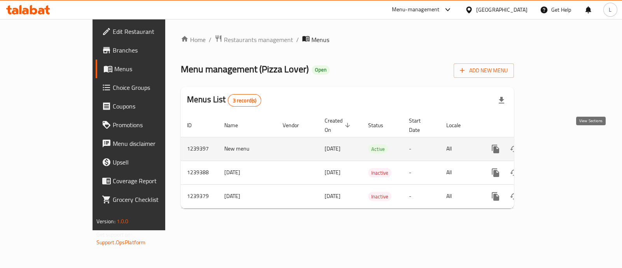
click at [555, 145] on icon "enhanced table" at bounding box center [551, 148] width 7 height 7
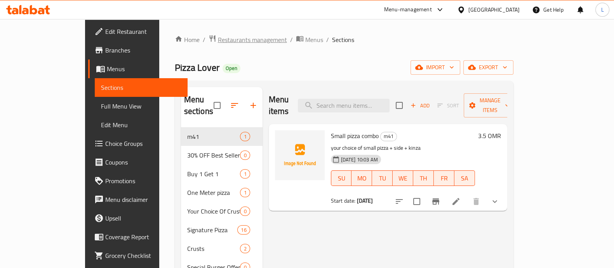
click at [218, 38] on span "Restaurants management" at bounding box center [252, 39] width 69 height 9
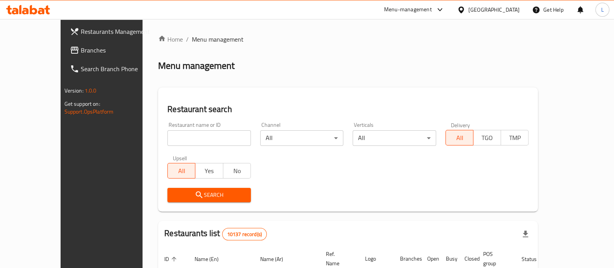
click at [194, 135] on input "search" at bounding box center [209, 138] width 84 height 16
type input "alabullah"
click at [210, 195] on span "Search" at bounding box center [209, 195] width 71 height 10
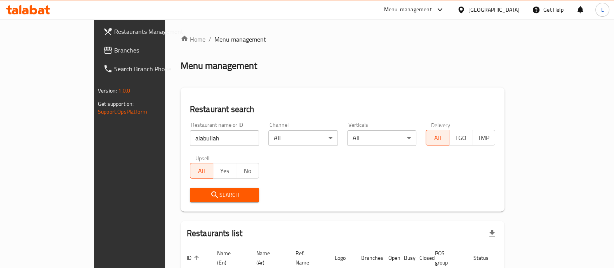
scroll to position [49, 0]
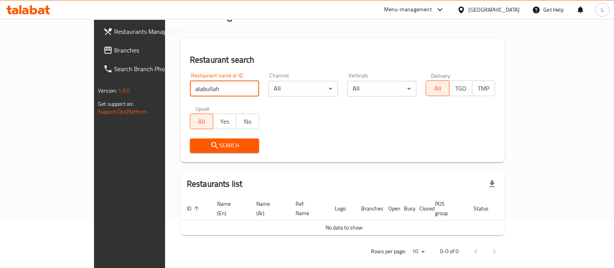
click at [196, 86] on input "alabullah" at bounding box center [225, 89] width 70 height 16
click at [229, 88] on input "alabullah" at bounding box center [225, 89] width 70 height 16
click at [227, 88] on input "alabullah" at bounding box center [225, 89] width 70 height 16
type input "alabdall"
click at [196, 145] on span "Search" at bounding box center [224, 146] width 57 height 10
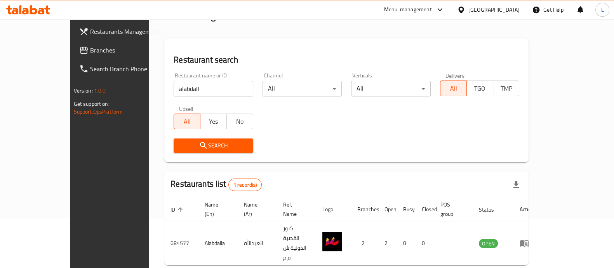
scroll to position [63, 0]
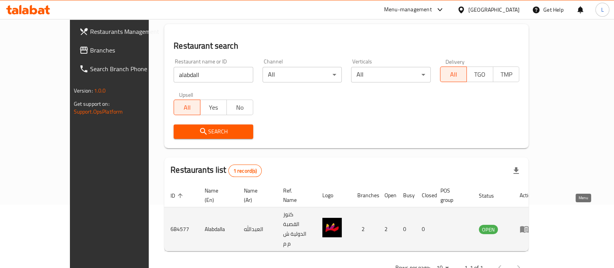
click at [529, 224] on icon "enhanced table" at bounding box center [524, 228] width 9 height 9
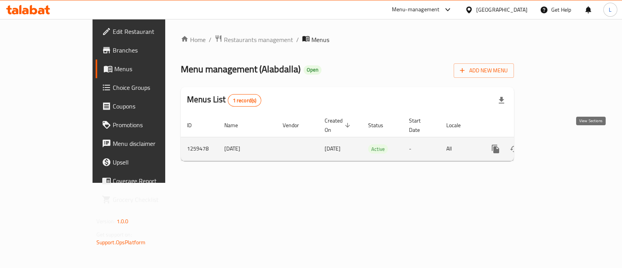
click at [556, 144] on icon "enhanced table" at bounding box center [551, 148] width 9 height 9
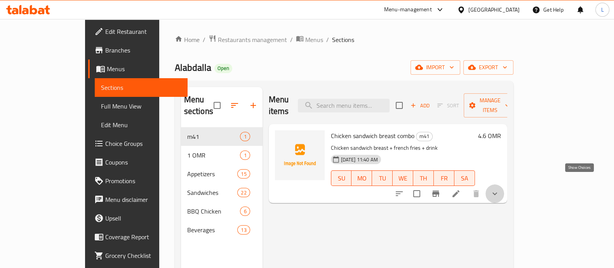
click at [500, 189] on icon "show more" at bounding box center [494, 193] width 9 height 9
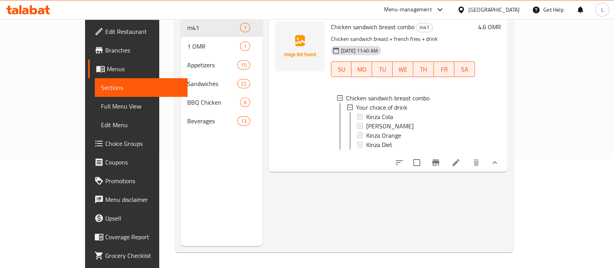
scroll to position [33, 0]
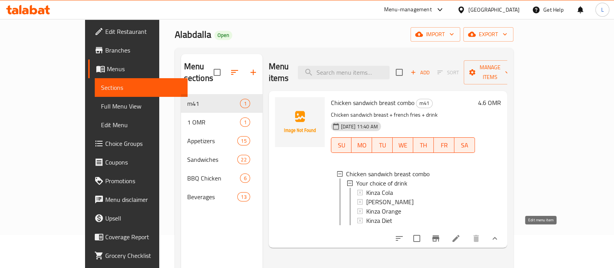
click at [461, 234] on icon at bounding box center [456, 238] width 9 height 9
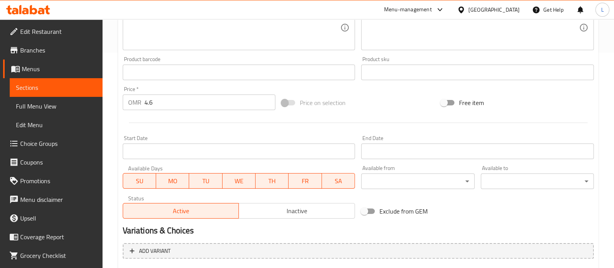
scroll to position [216, 0]
click at [158, 103] on input "4.6" at bounding box center [210, 102] width 131 height 16
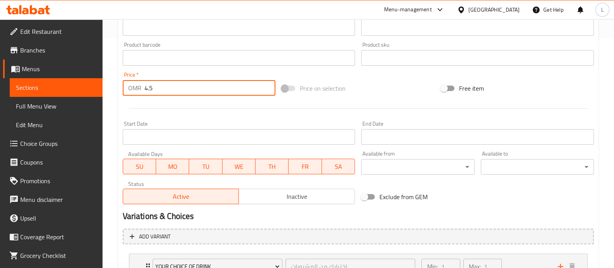
scroll to position [229, 0]
type input "4.5"
click at [395, 84] on div "Price on selection" at bounding box center [358, 88] width 159 height 21
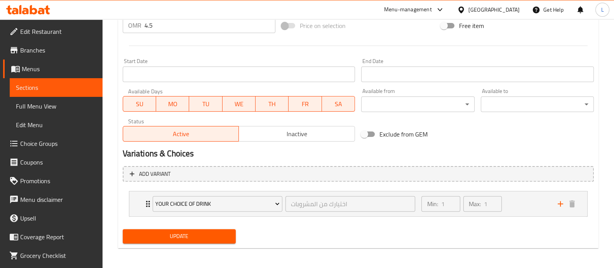
scroll to position [289, 0]
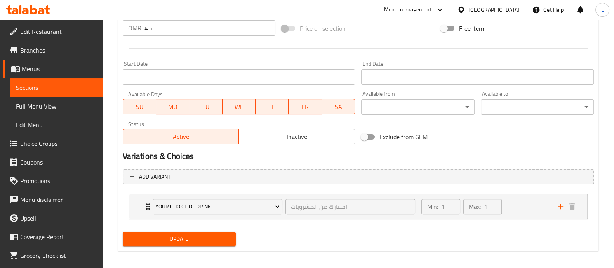
click at [194, 242] on span "Update" at bounding box center [179, 239] width 101 height 10
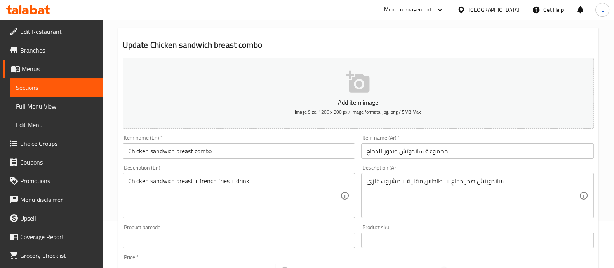
scroll to position [0, 0]
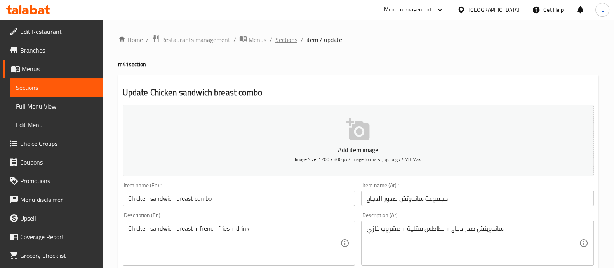
click at [284, 43] on span "Sections" at bounding box center [286, 39] width 22 height 9
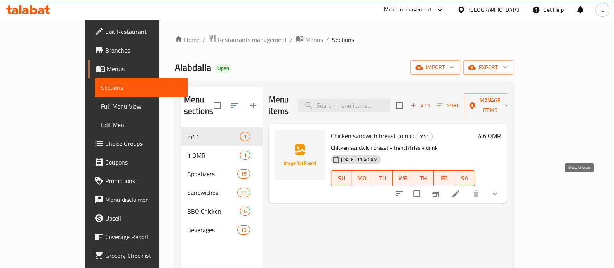
click at [500, 189] on icon "show more" at bounding box center [494, 193] width 9 height 9
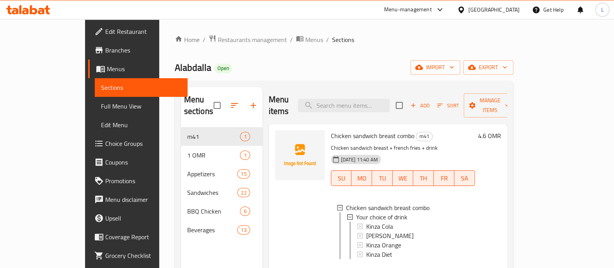
scroll to position [109, 0]
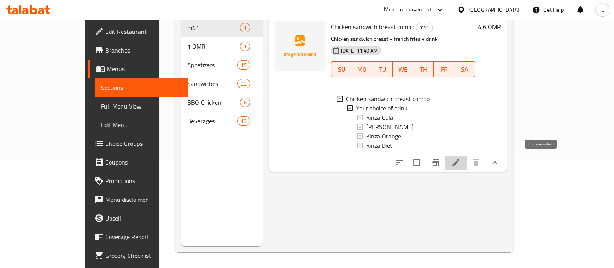
click at [461, 162] on icon at bounding box center [456, 162] width 9 height 9
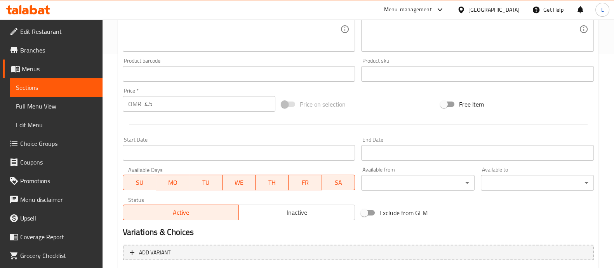
scroll to position [293, 0]
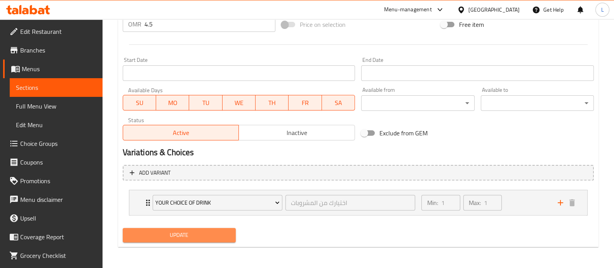
click at [220, 235] on span "Update" at bounding box center [179, 235] width 101 height 10
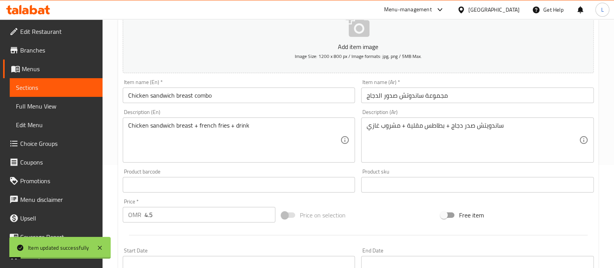
scroll to position [78, 0]
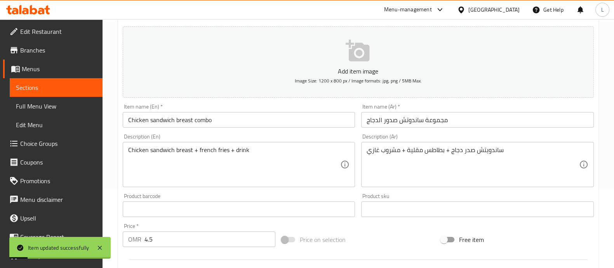
click at [47, 91] on span "Sections" at bounding box center [56, 87] width 80 height 9
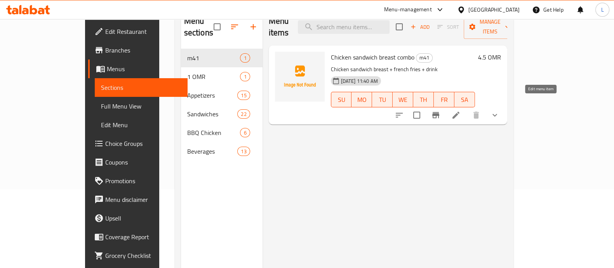
click at [461, 110] on icon at bounding box center [456, 114] width 9 height 9
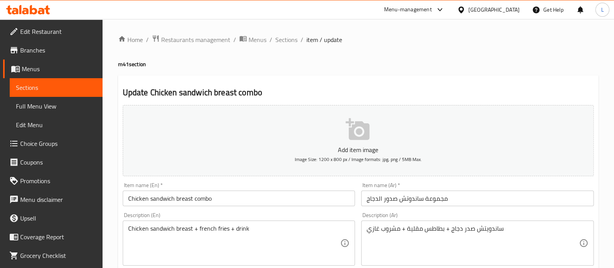
scroll to position [293, 0]
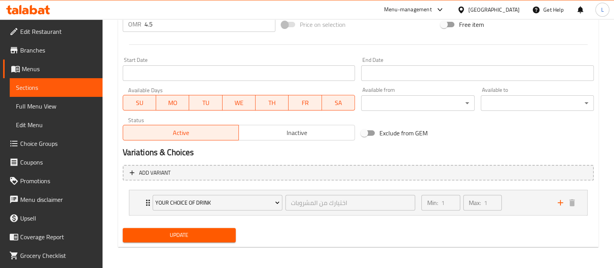
click at [23, 89] on span "Sections" at bounding box center [56, 87] width 80 height 9
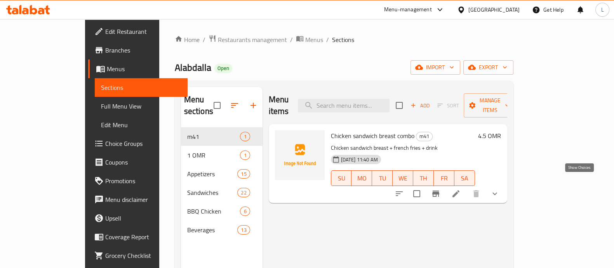
click at [500, 189] on icon "show more" at bounding box center [494, 193] width 9 height 9
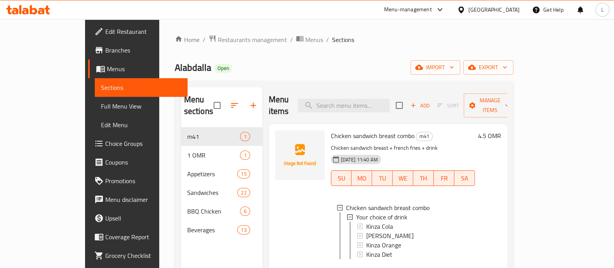
scroll to position [1, 0]
click at [218, 42] on span "Restaurants management" at bounding box center [252, 39] width 69 height 9
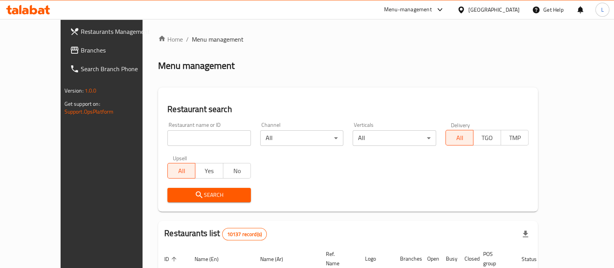
click at [190, 140] on input "search" at bounding box center [209, 138] width 84 height 16
type input "pizza lover"
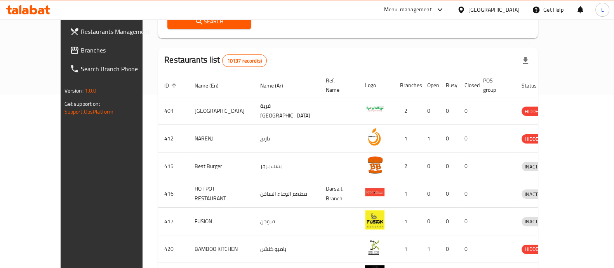
scroll to position [173, 0]
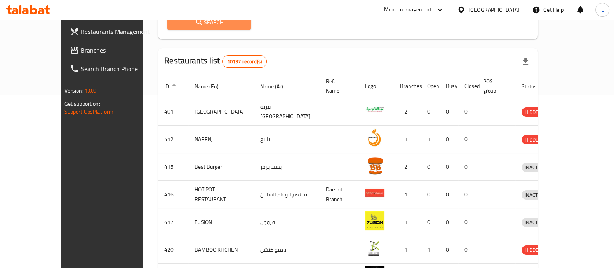
click at [198, 28] on button "Search" at bounding box center [209, 22] width 84 height 14
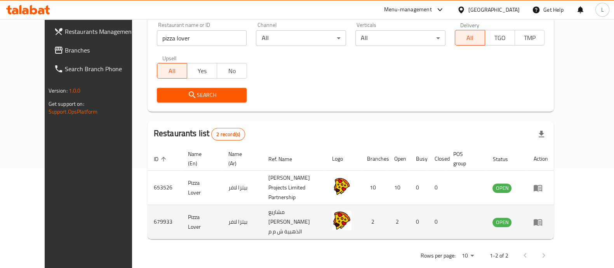
scroll to position [96, 0]
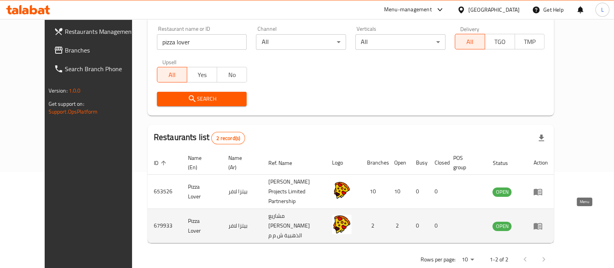
click at [542, 223] on icon "enhanced table" at bounding box center [538, 226] width 9 height 7
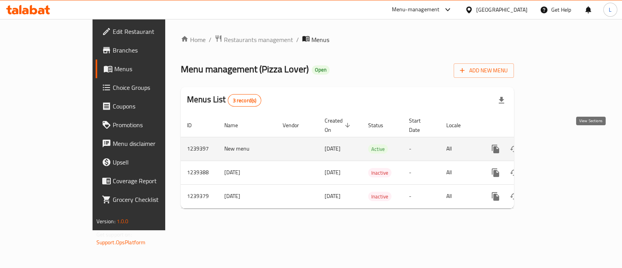
click at [556, 144] on icon "enhanced table" at bounding box center [551, 148] width 9 height 9
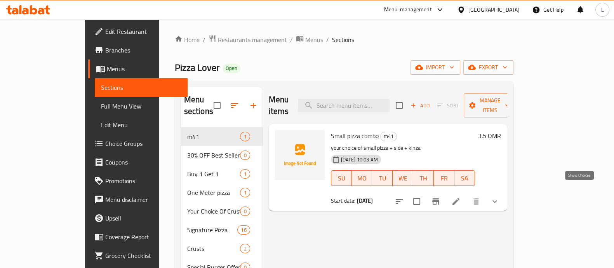
click at [500, 197] on icon "show more" at bounding box center [494, 201] width 9 height 9
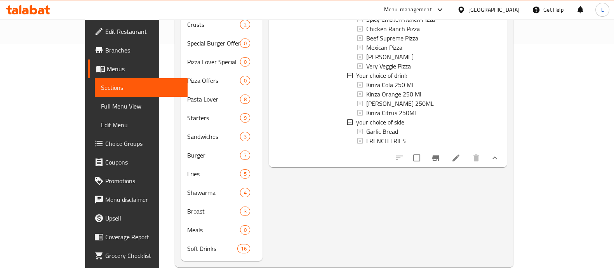
scroll to position [224, 0]
click at [460, 154] on icon at bounding box center [456, 157] width 7 height 7
